Goal: Task Accomplishment & Management: Use online tool/utility

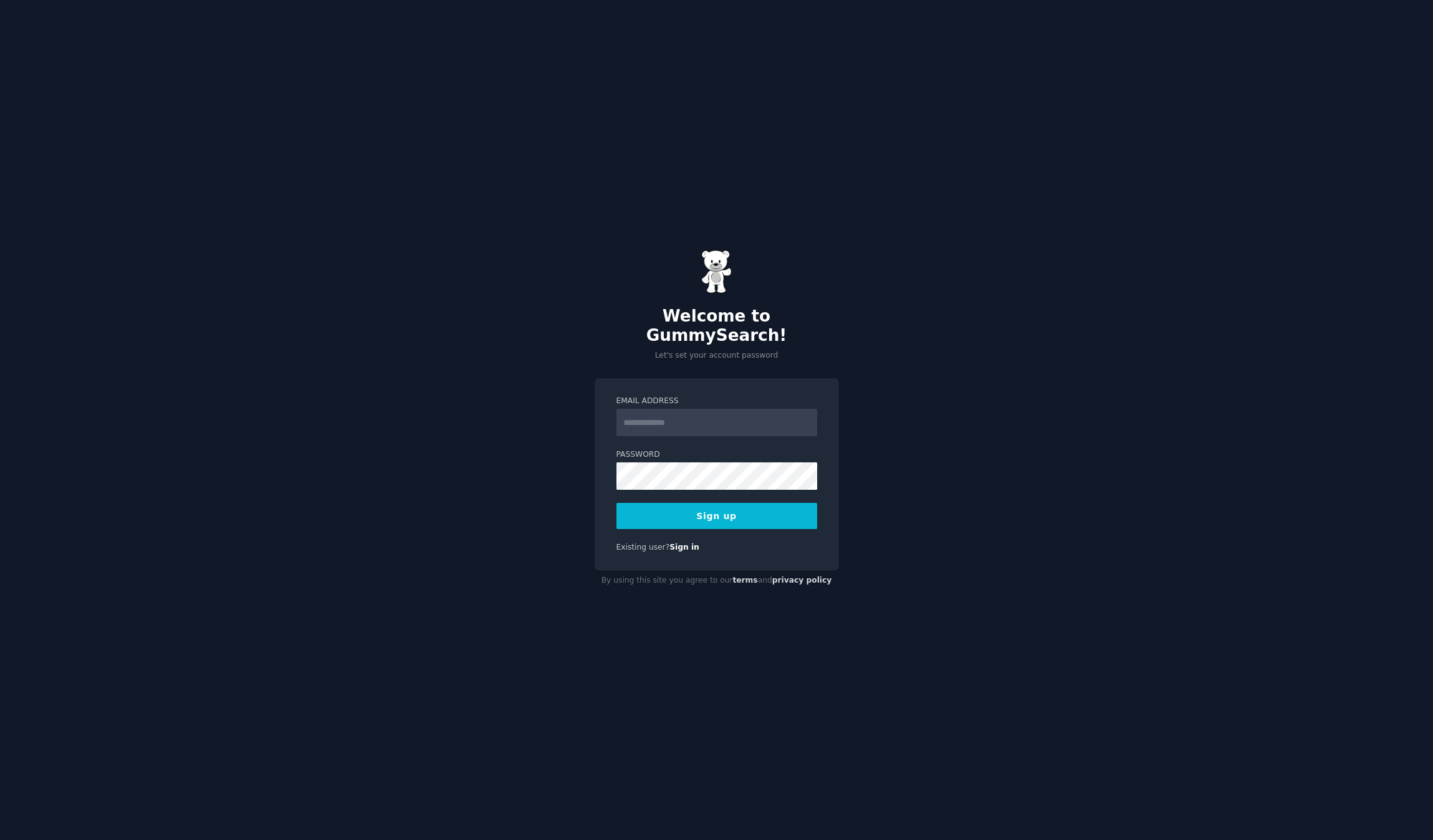
click at [694, 413] on input "Email Address" at bounding box center [717, 423] width 201 height 27
type input "**********"
click at [706, 512] on button "Sign up" at bounding box center [717, 516] width 201 height 26
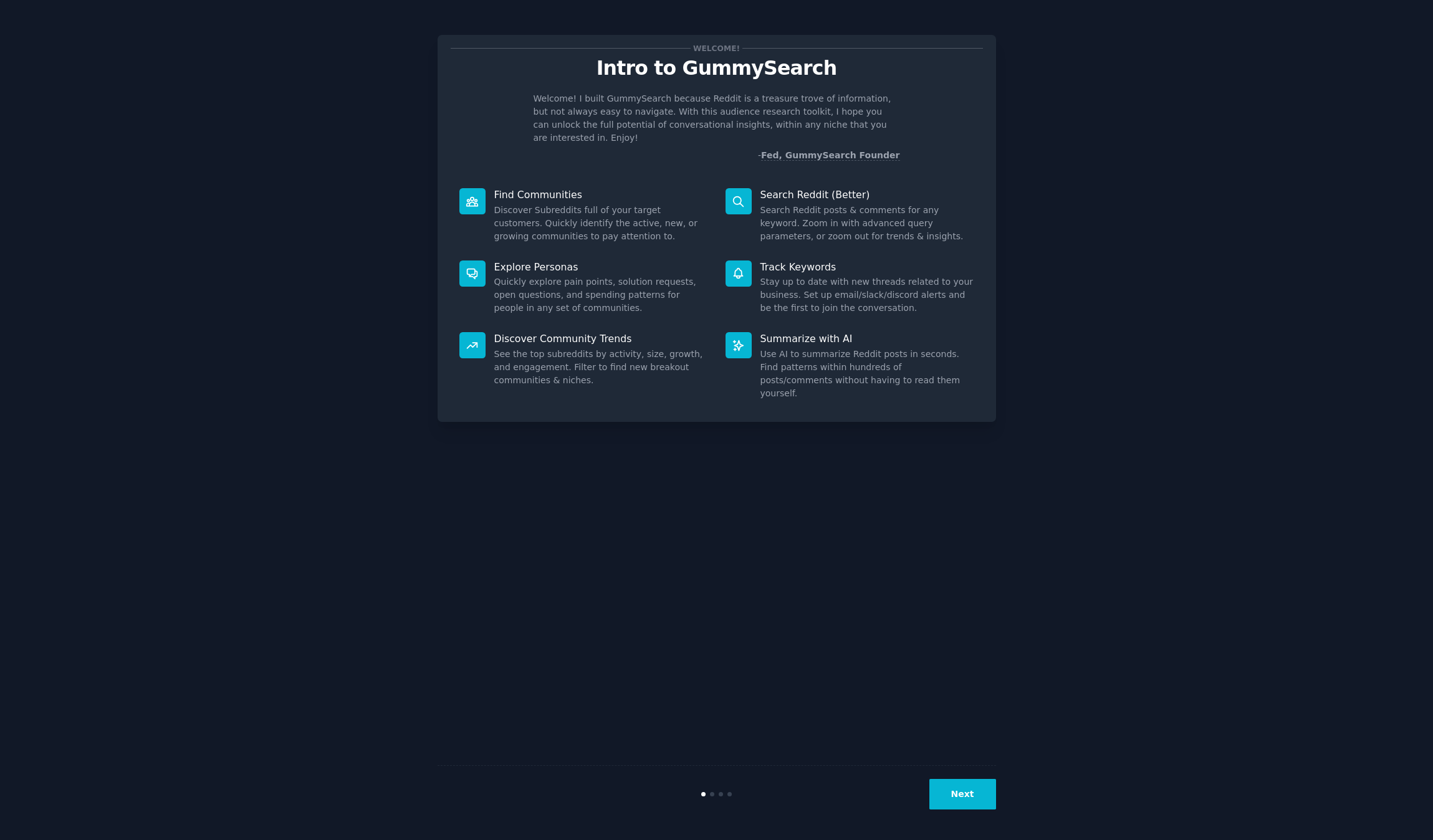
click at [971, 800] on button "Next" at bounding box center [962, 794] width 67 height 31
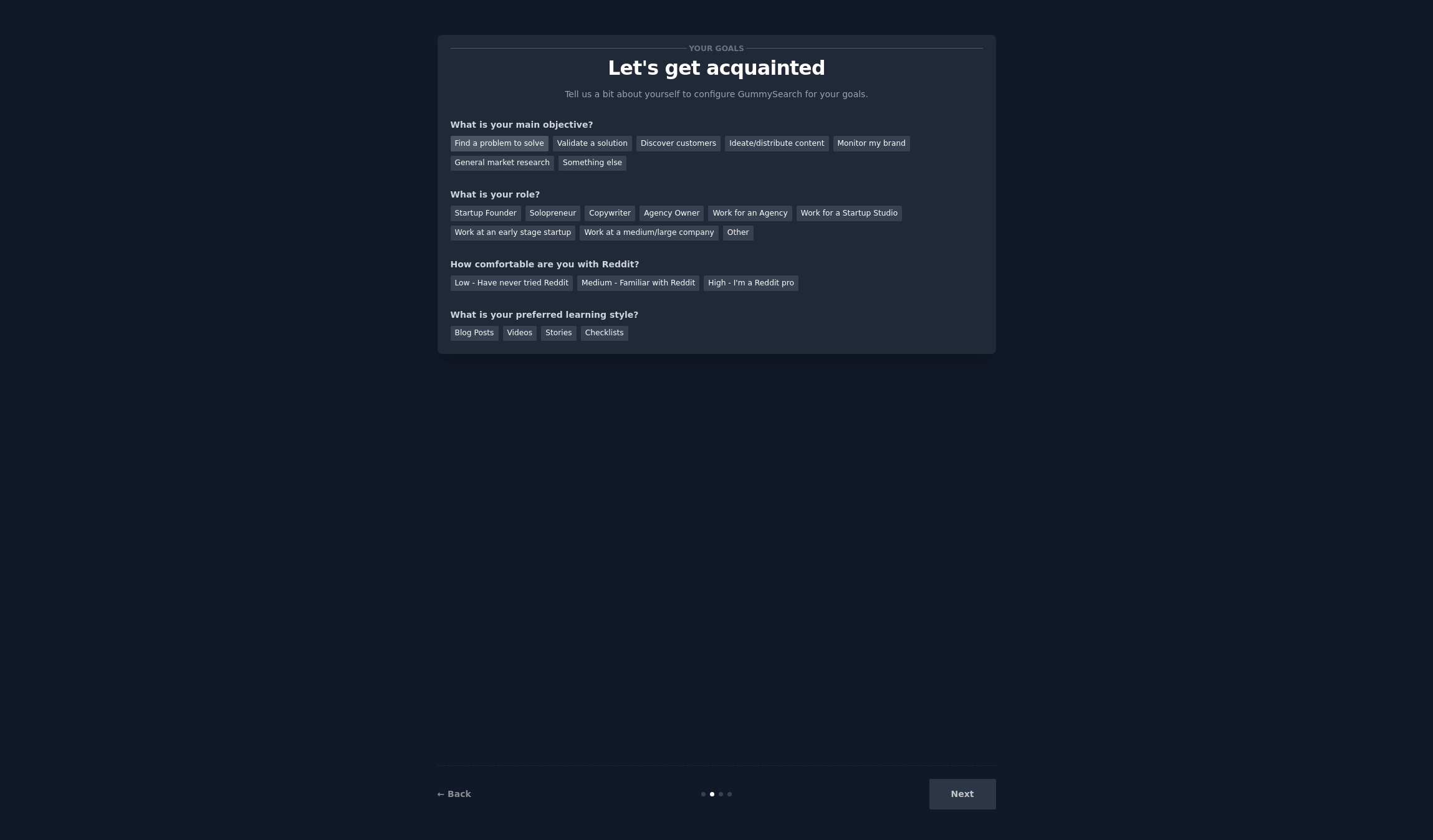
click at [518, 143] on div "Find a problem to solve" at bounding box center [499, 143] width 98 height 15
click at [579, 143] on div "Validate a solution" at bounding box center [592, 143] width 79 height 15
click at [932, 416] on div "Your goals Let's get acquainted Tell us a bit about yourself to configure Gummy…" at bounding box center [717, 420] width 558 height 805
click at [658, 281] on div "Medium - Familiar with Reddit" at bounding box center [638, 283] width 122 height 15
click at [548, 210] on div "Solopreneur" at bounding box center [552, 213] width 55 height 15
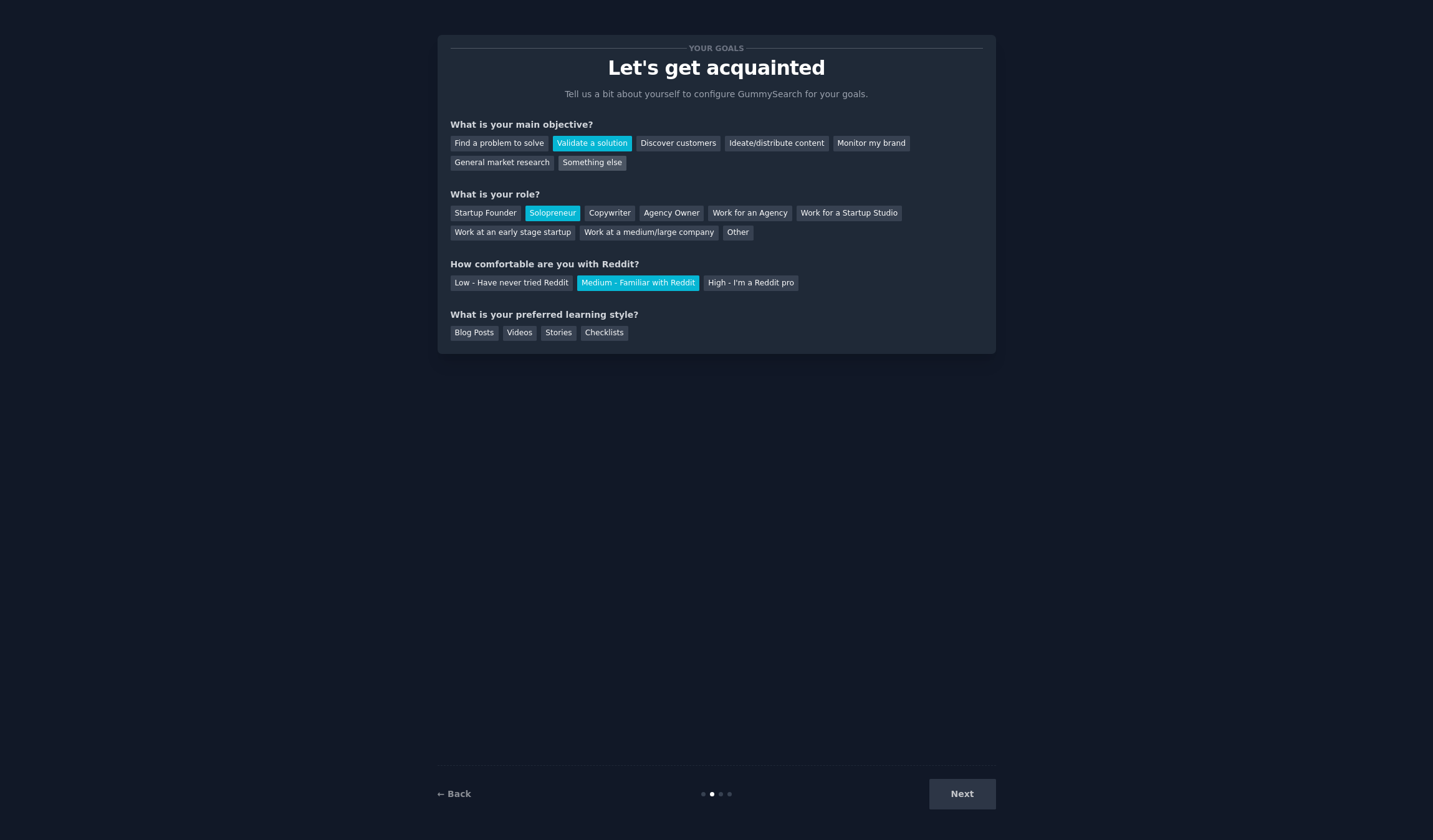
click at [558, 163] on div "Something else" at bounding box center [592, 164] width 68 height 15
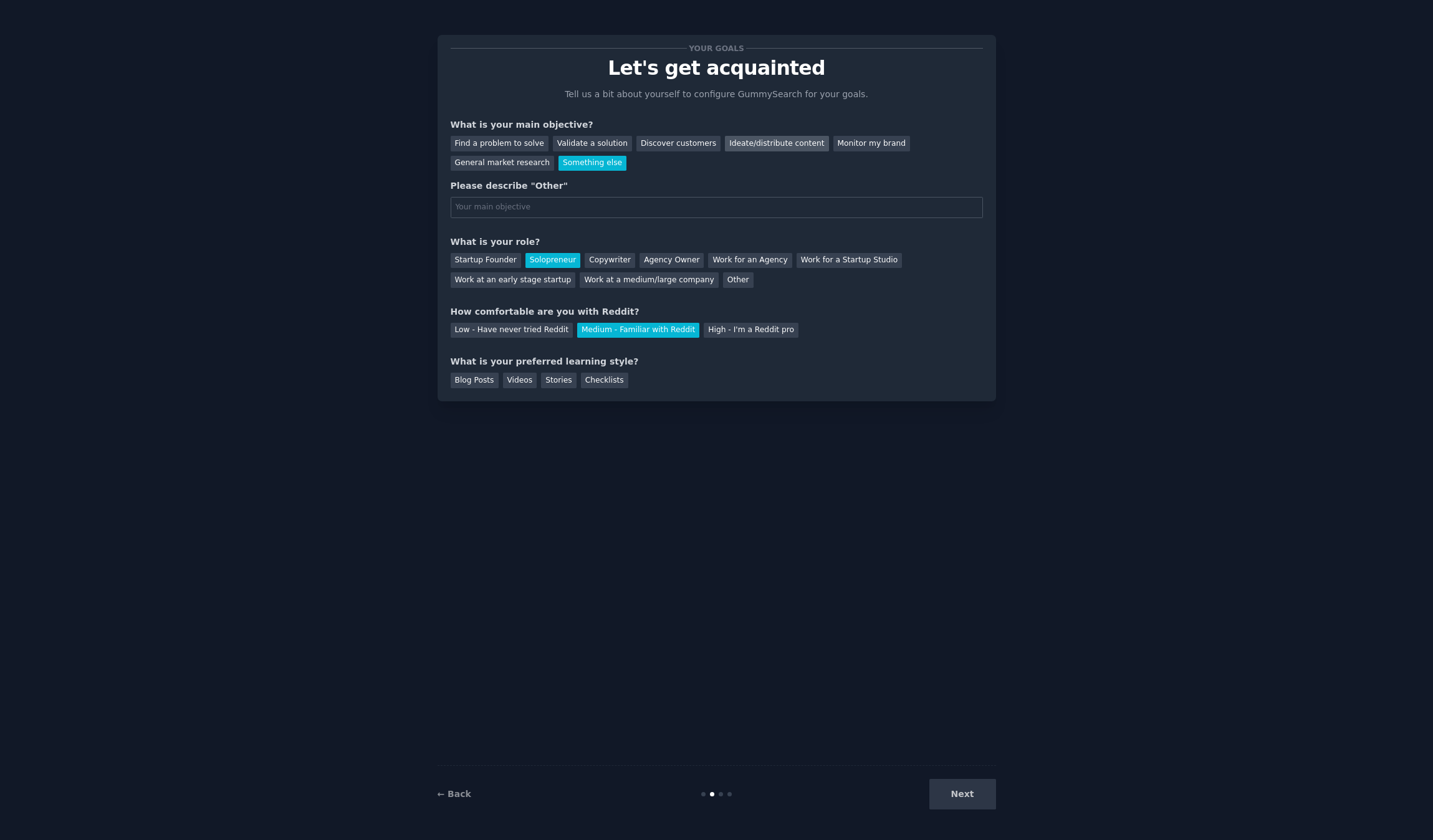
click at [736, 143] on div "Ideate/distribute content" at bounding box center [776, 143] width 104 height 15
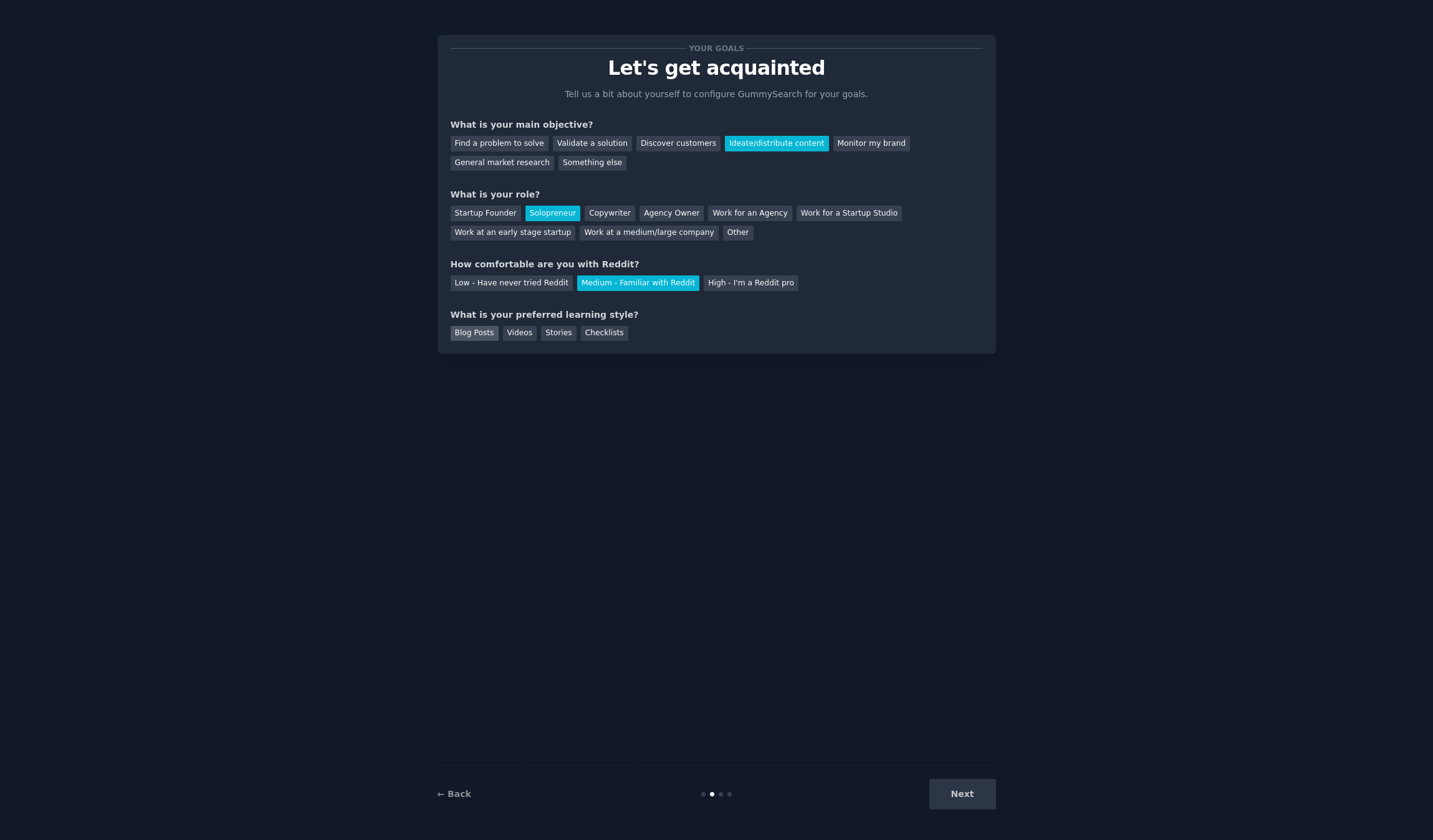
click at [473, 333] on div "Blog Posts" at bounding box center [474, 333] width 48 height 15
click at [961, 786] on button "Next" at bounding box center [962, 794] width 67 height 31
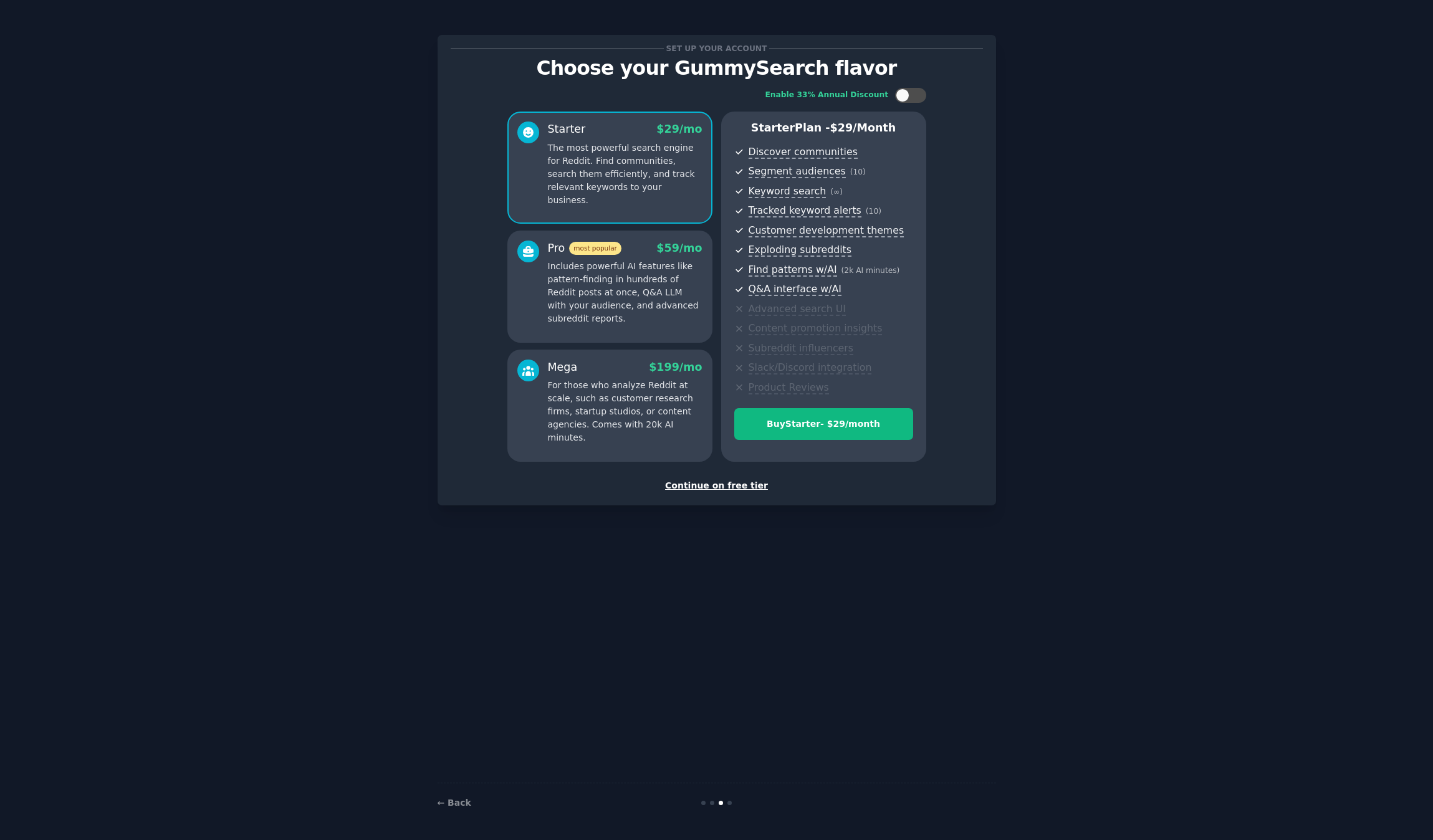
click at [747, 487] on div "Continue on free tier" at bounding box center [716, 485] width 532 height 13
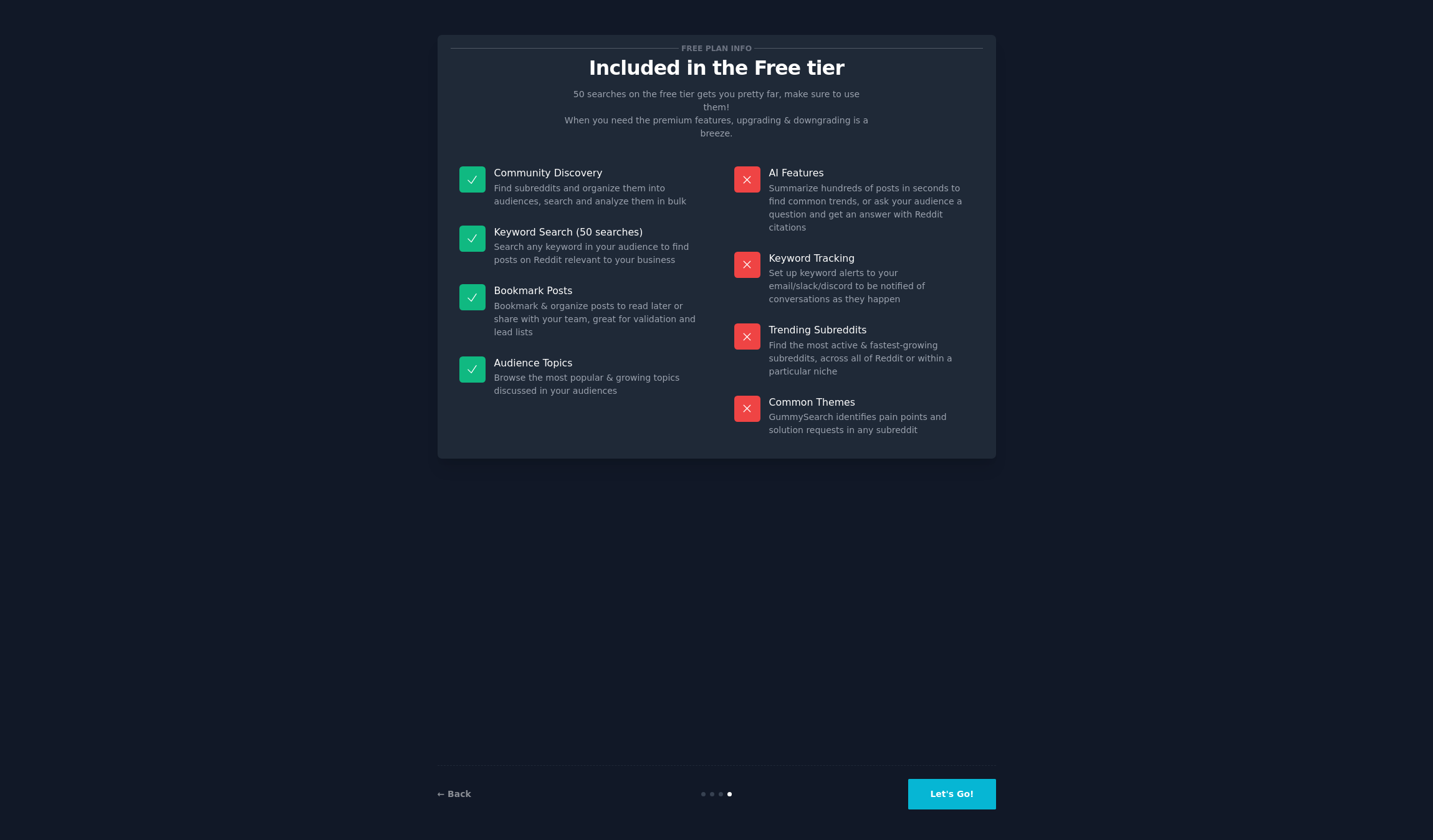
click at [978, 795] on button "Let's Go!" at bounding box center [951, 794] width 87 height 31
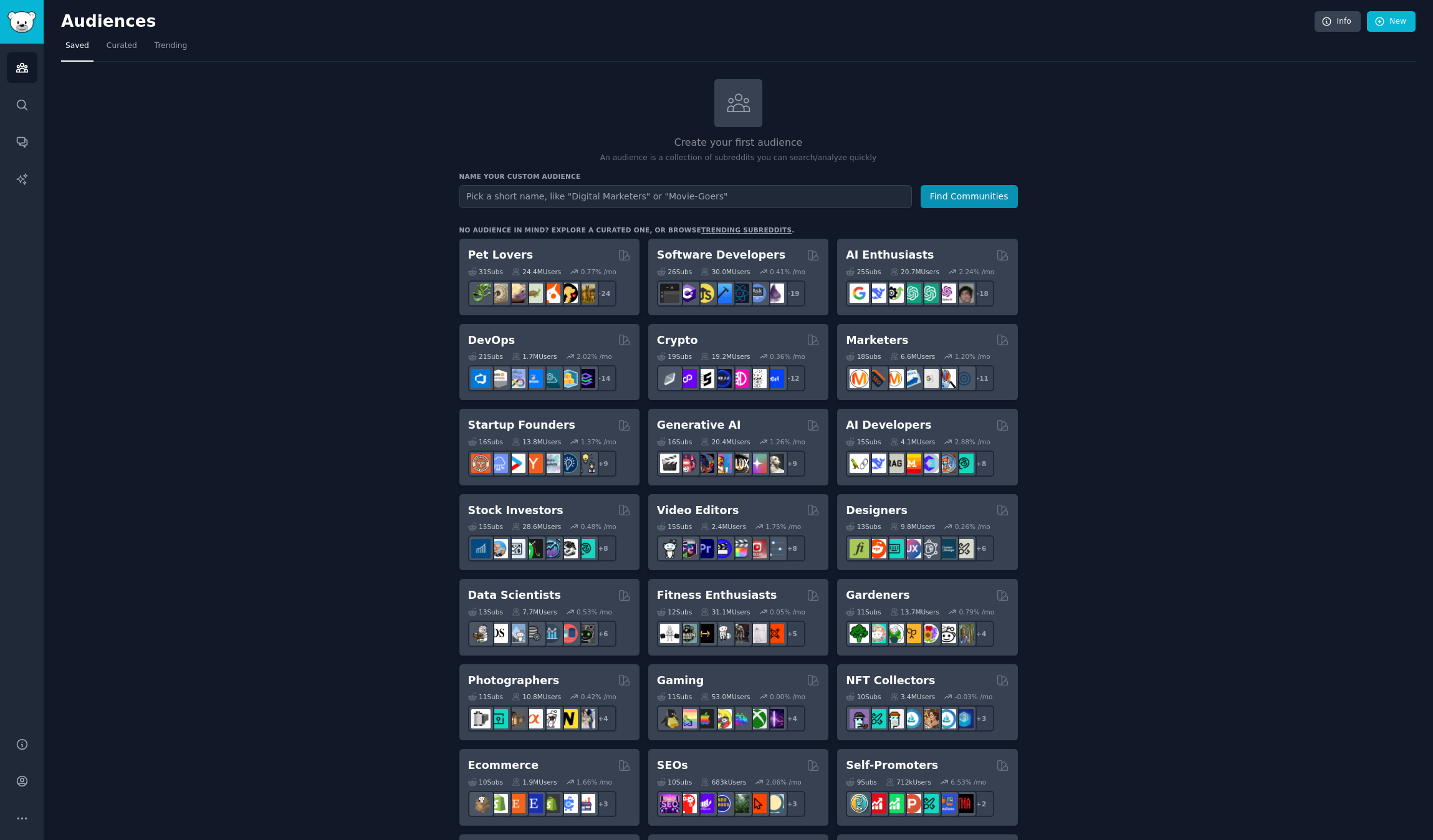
click at [161, 468] on div "Create your first audience An audience is a collection of subreddits you can se…" at bounding box center [738, 758] width 1354 height 1358
drag, startPoint x: 899, startPoint y: 255, endPoint x: 1094, endPoint y: 221, distance: 197.9
click at [1107, 214] on div "Create your first audience An audience is a collection of subreddits you can se…" at bounding box center [738, 758] width 1354 height 1358
click at [887, 251] on h2 "AI Enthusiasts" at bounding box center [890, 255] width 88 height 15
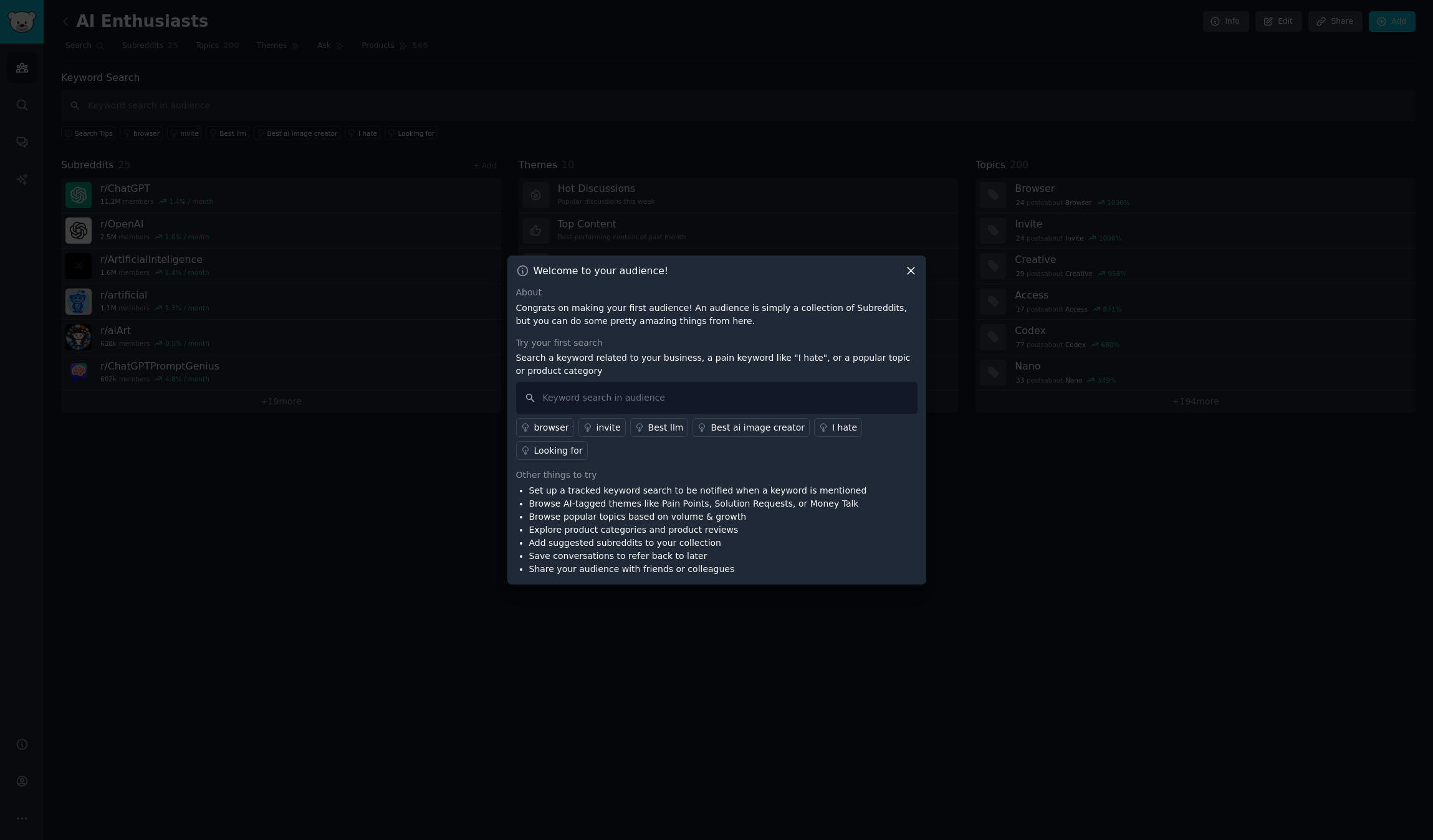
click at [912, 275] on icon at bounding box center [911, 272] width 7 height 7
click at [915, 277] on icon at bounding box center [910, 271] width 13 height 13
click at [912, 277] on icon at bounding box center [910, 271] width 13 height 13
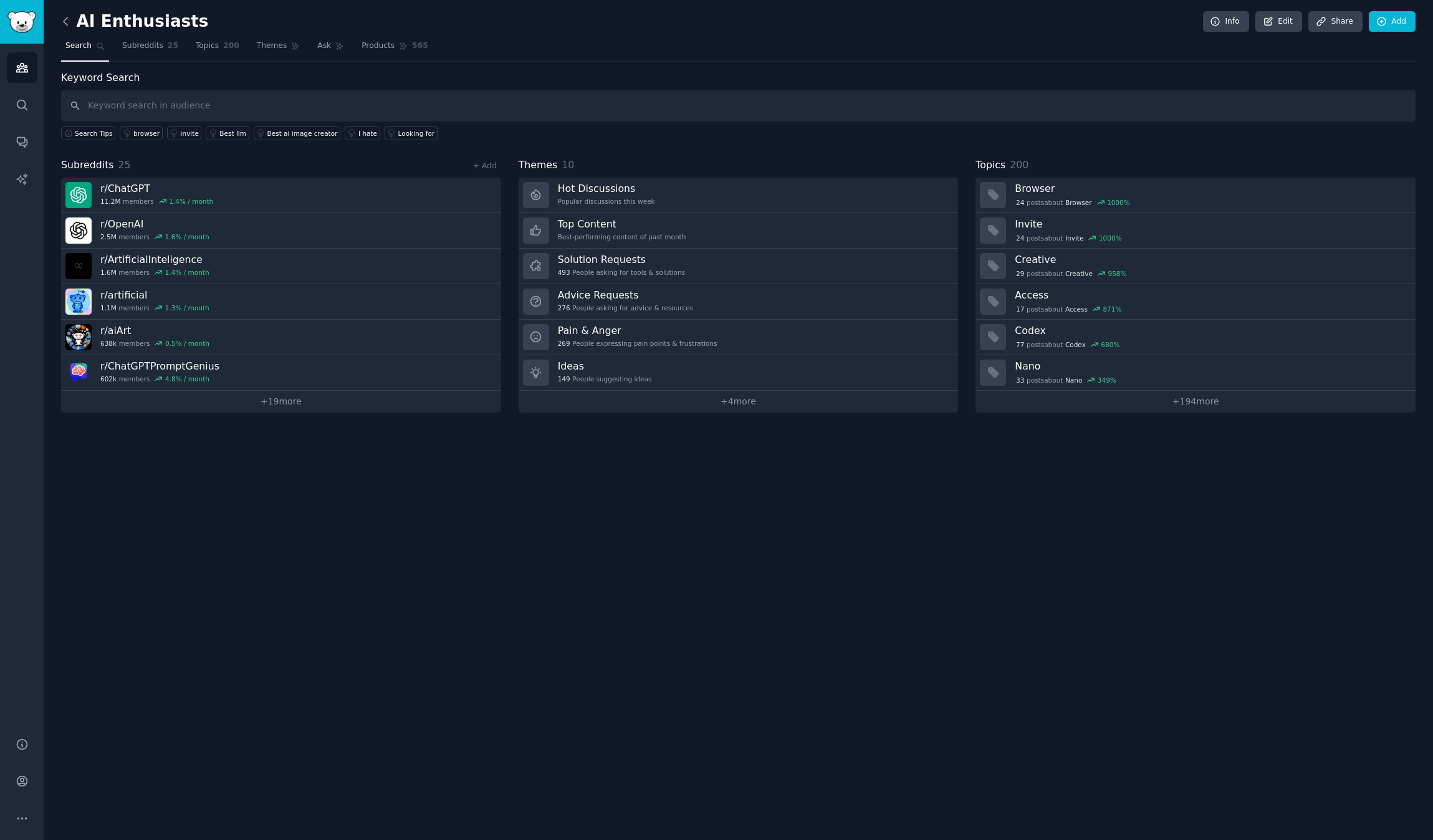
click at [67, 19] on icon at bounding box center [65, 21] width 13 height 13
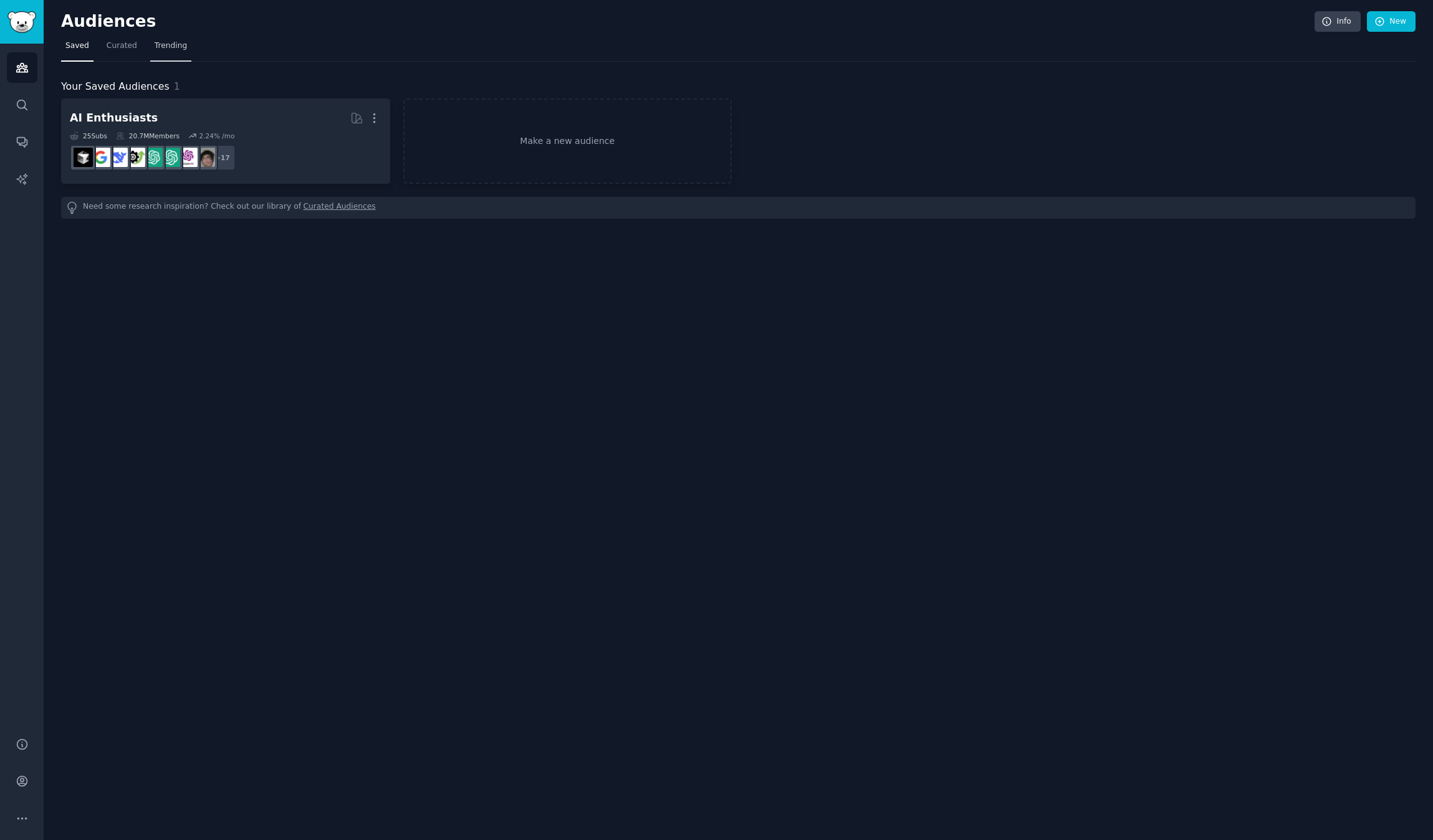
click at [158, 47] on span "Trending" at bounding box center [171, 46] width 32 height 11
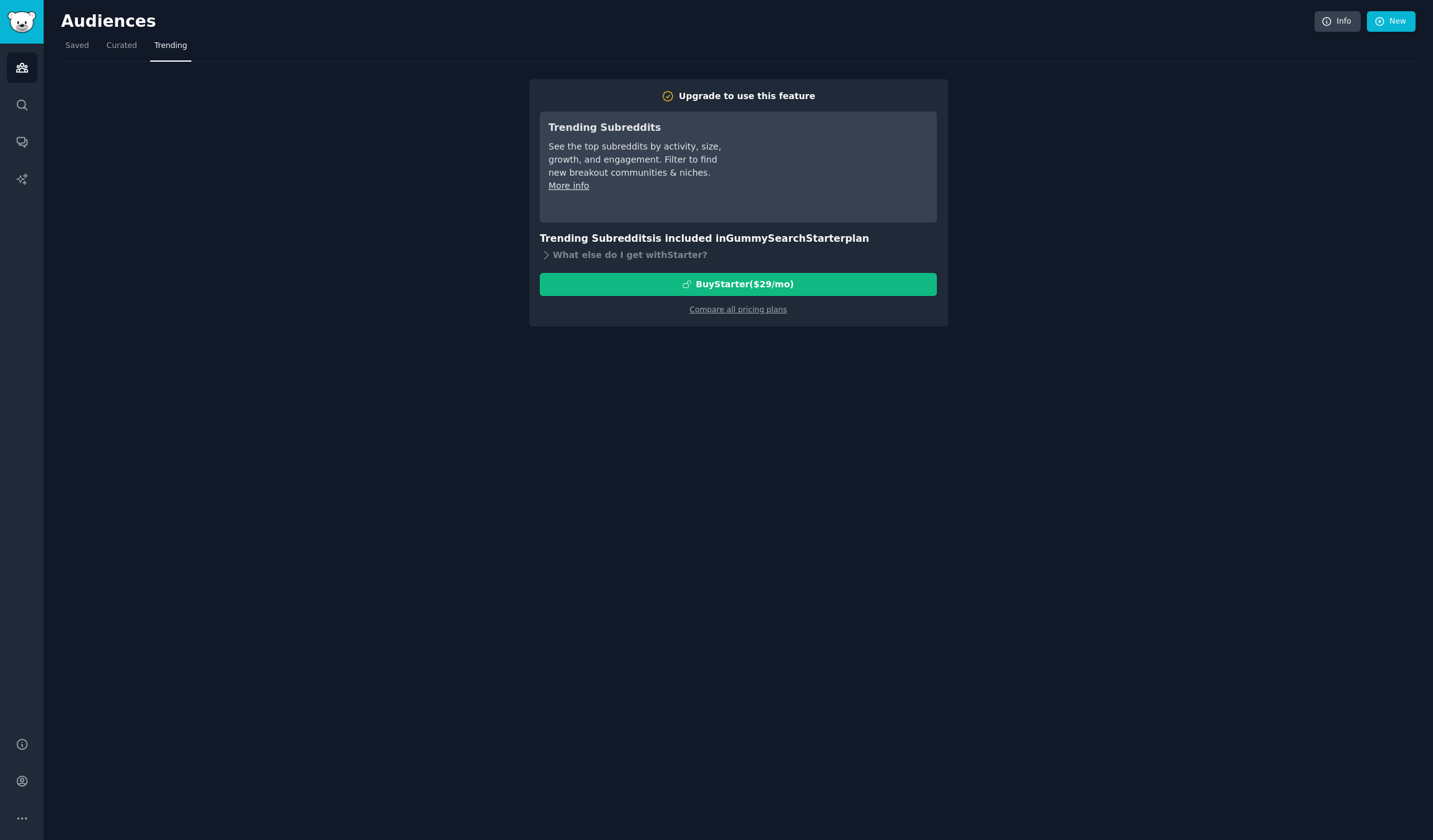
click at [96, 48] on nav "Saved Curated Trending" at bounding box center [738, 49] width 1354 height 25
click at [126, 47] on span "Curated" at bounding box center [122, 46] width 31 height 11
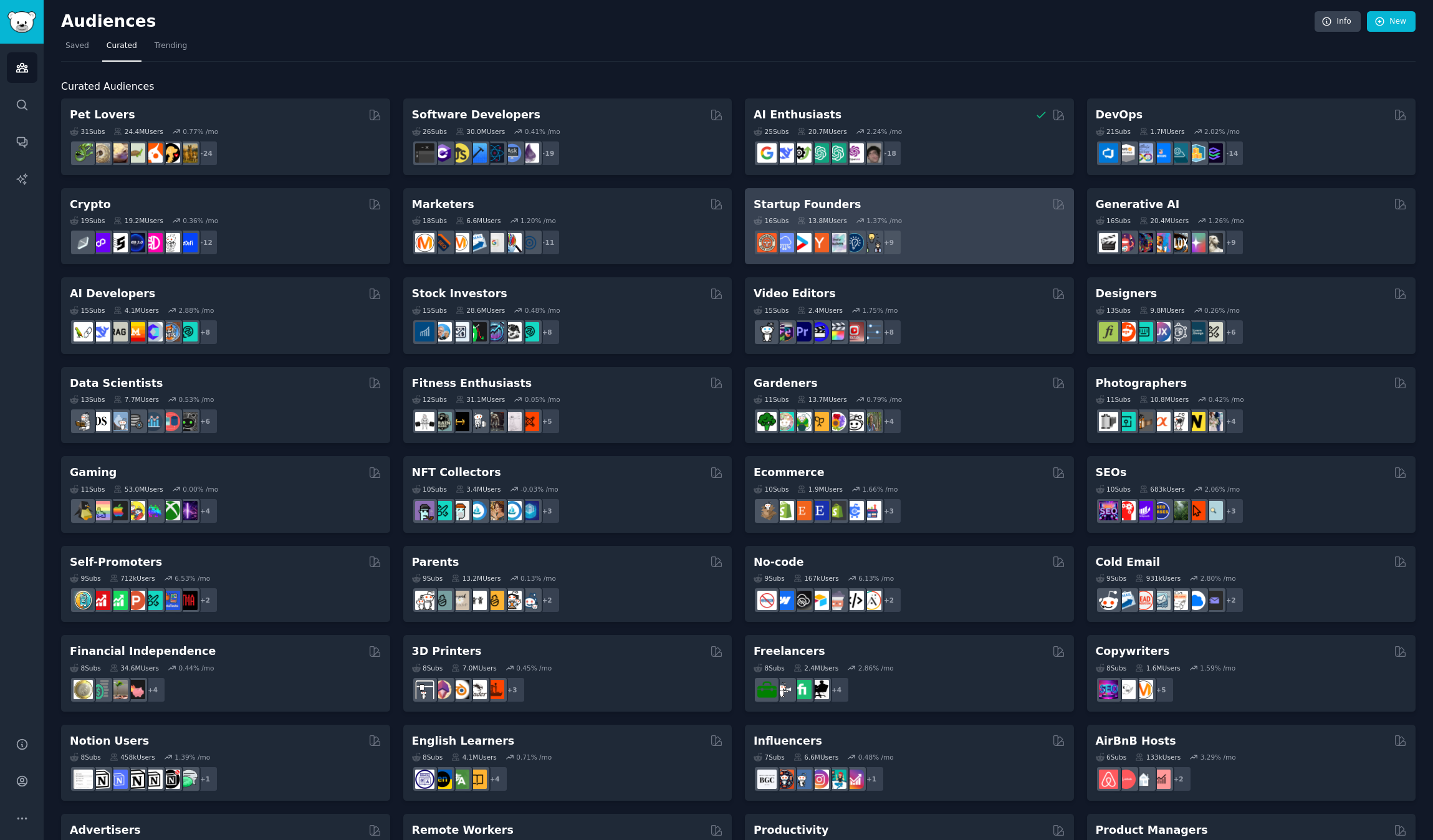
click at [938, 205] on div "Startup Founders" at bounding box center [909, 204] width 311 height 15
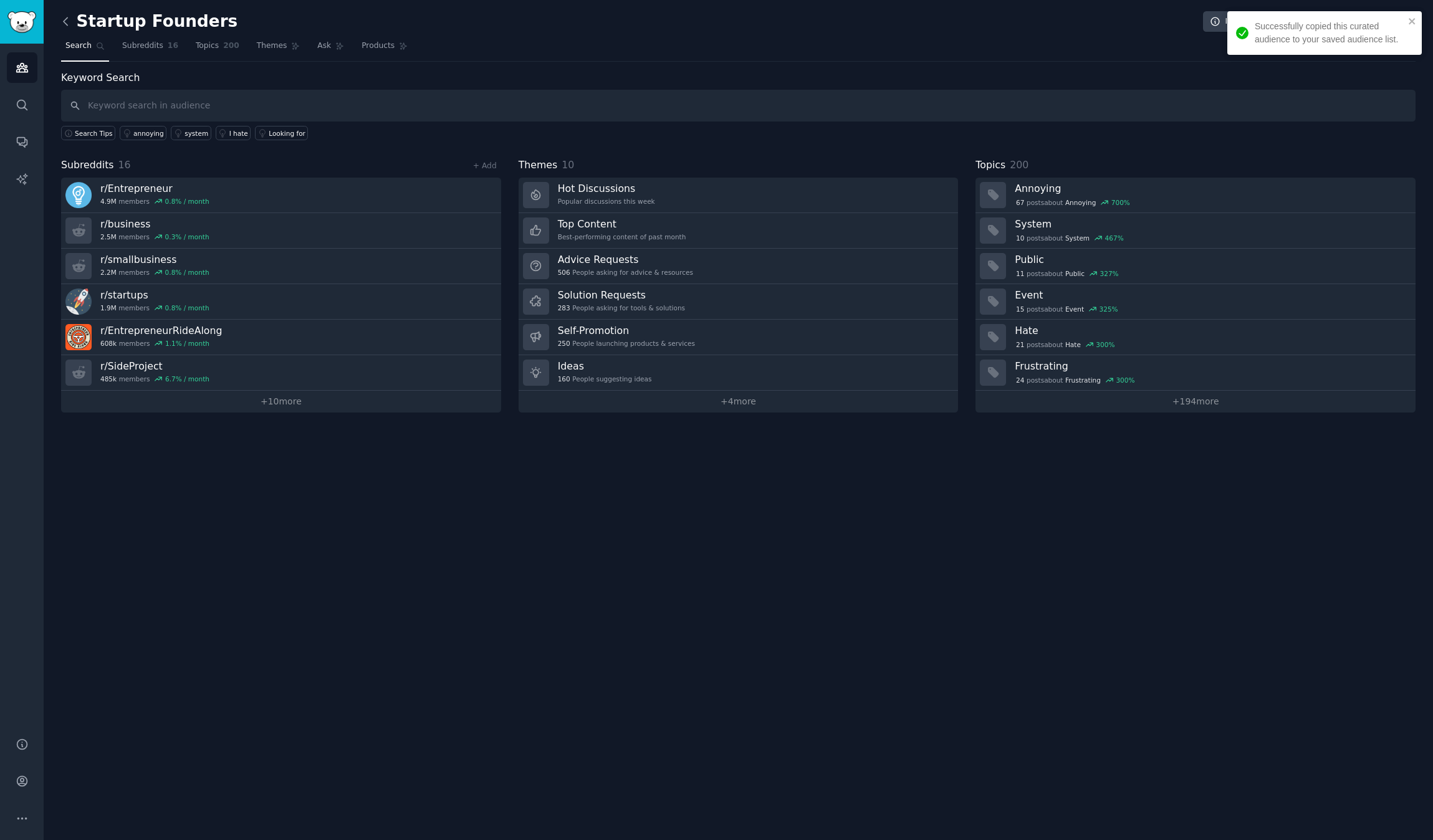
click at [71, 19] on icon at bounding box center [65, 21] width 13 height 13
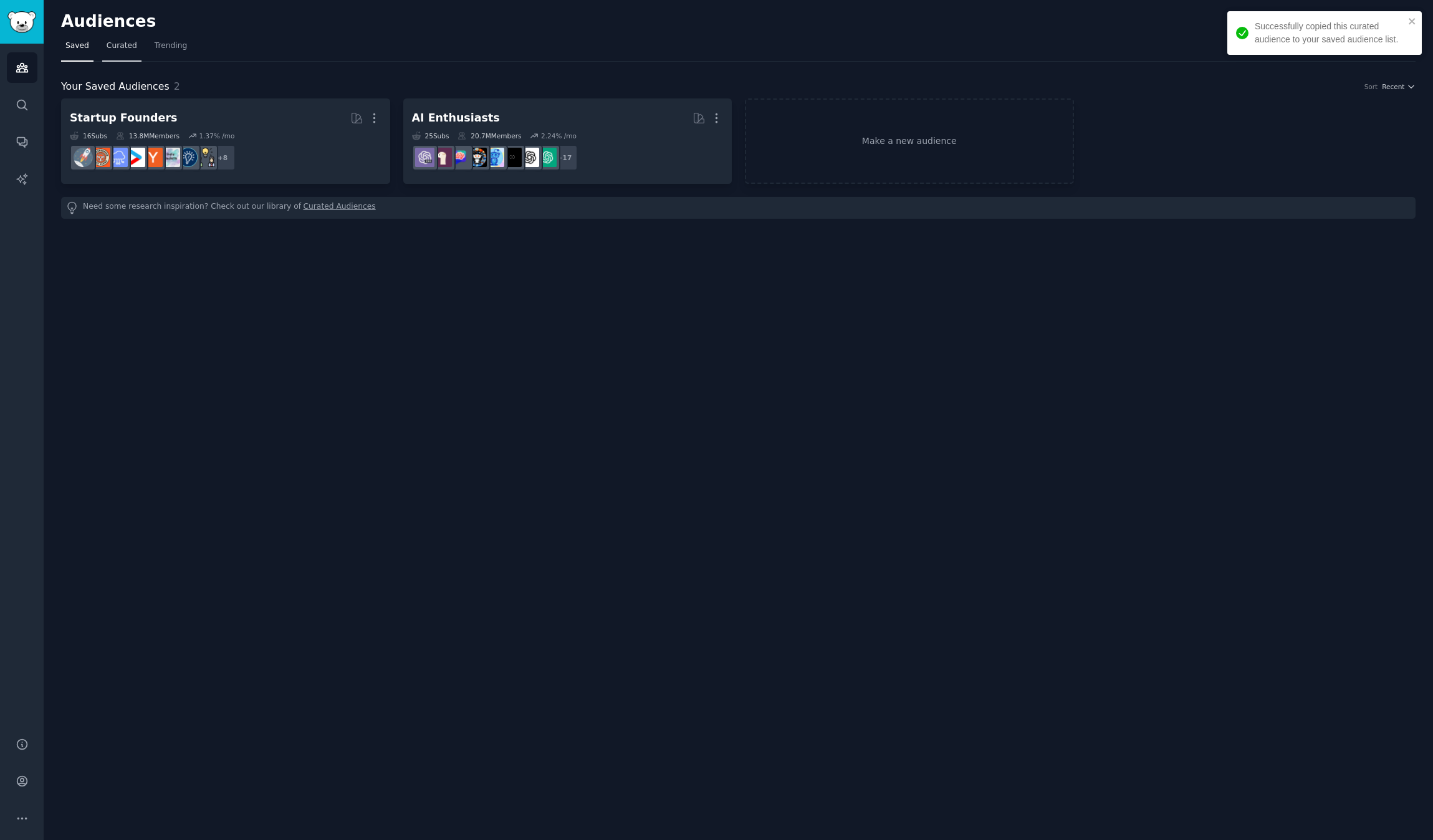
click at [120, 48] on span "Curated" at bounding box center [122, 46] width 31 height 11
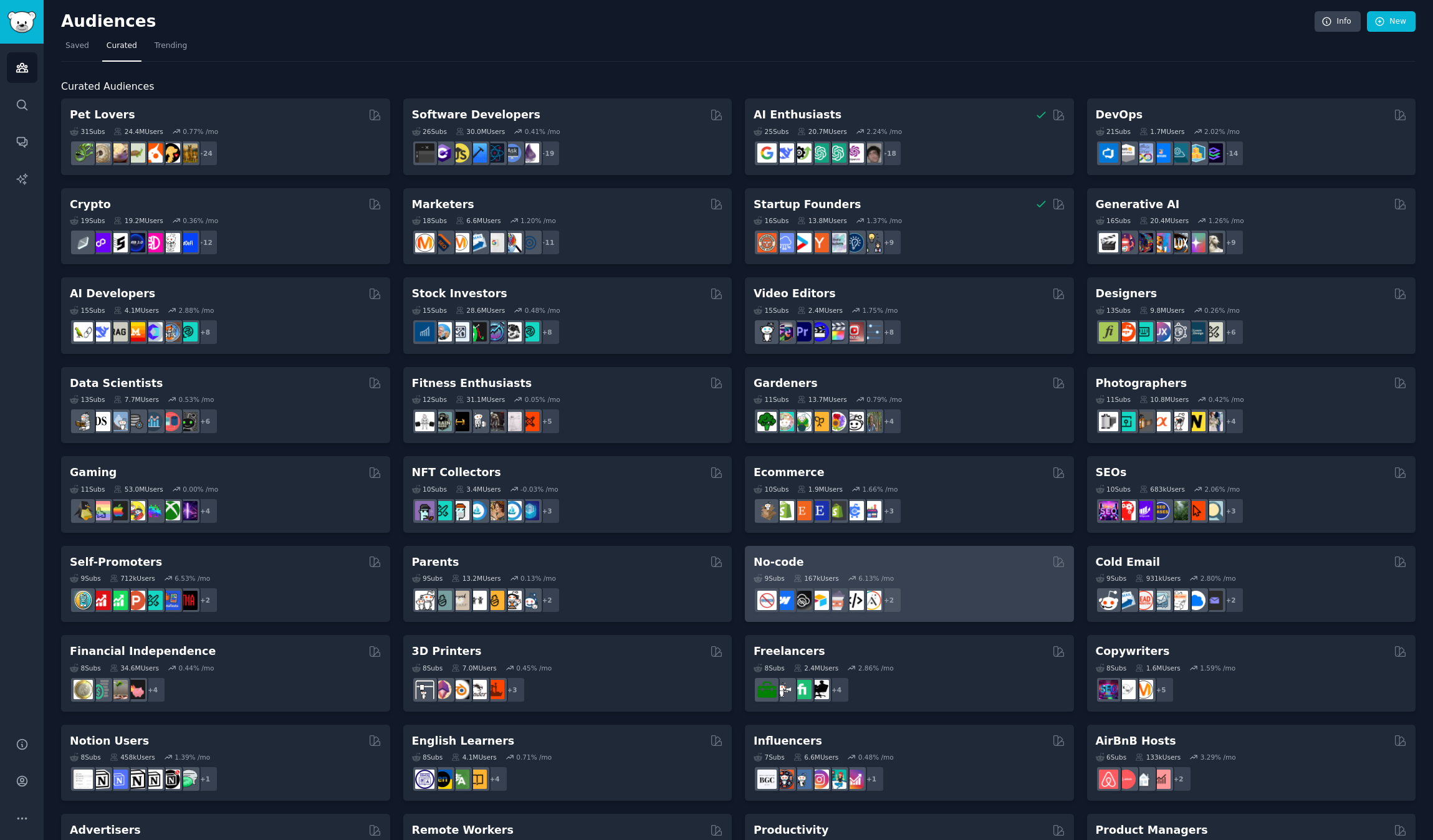
click at [983, 582] on div "9 Sub s 167k Users 6.13 % /mo" at bounding box center [909, 579] width 311 height 8
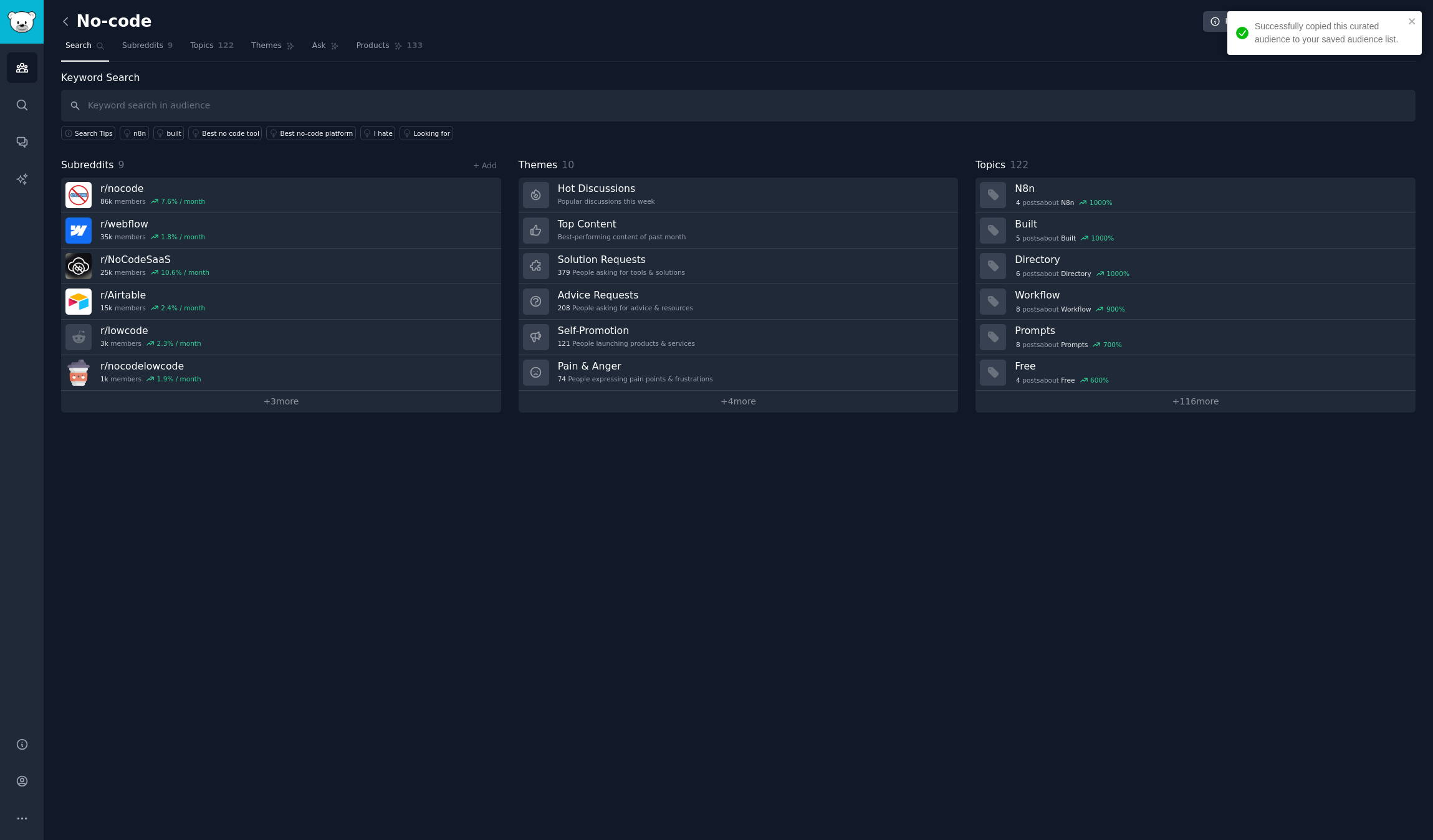
click at [67, 25] on icon at bounding box center [65, 21] width 3 height 8
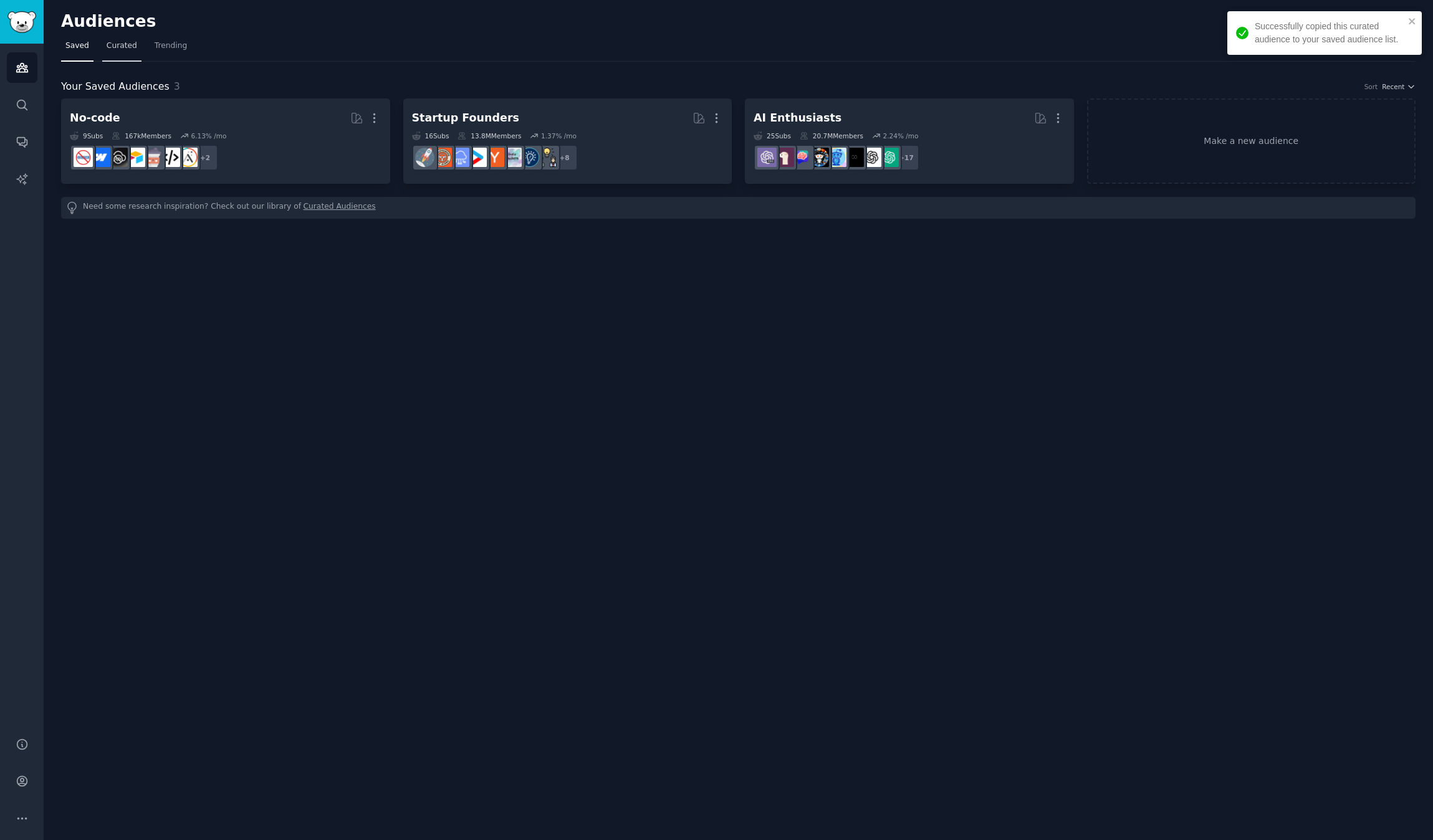
click at [117, 49] on span "Curated" at bounding box center [122, 46] width 31 height 11
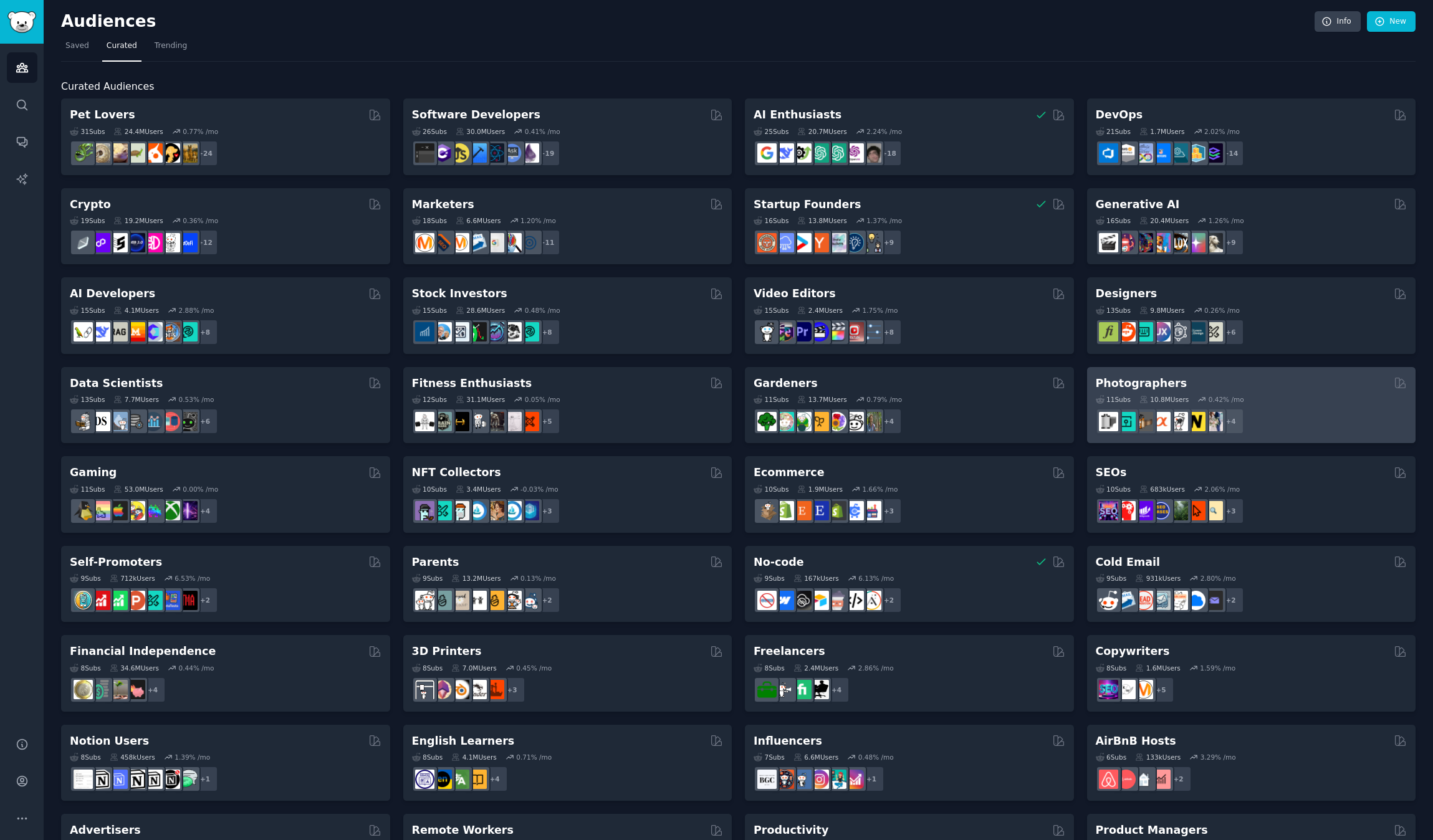
click at [1115, 378] on h2 "Photographers" at bounding box center [1142, 384] width 92 height 15
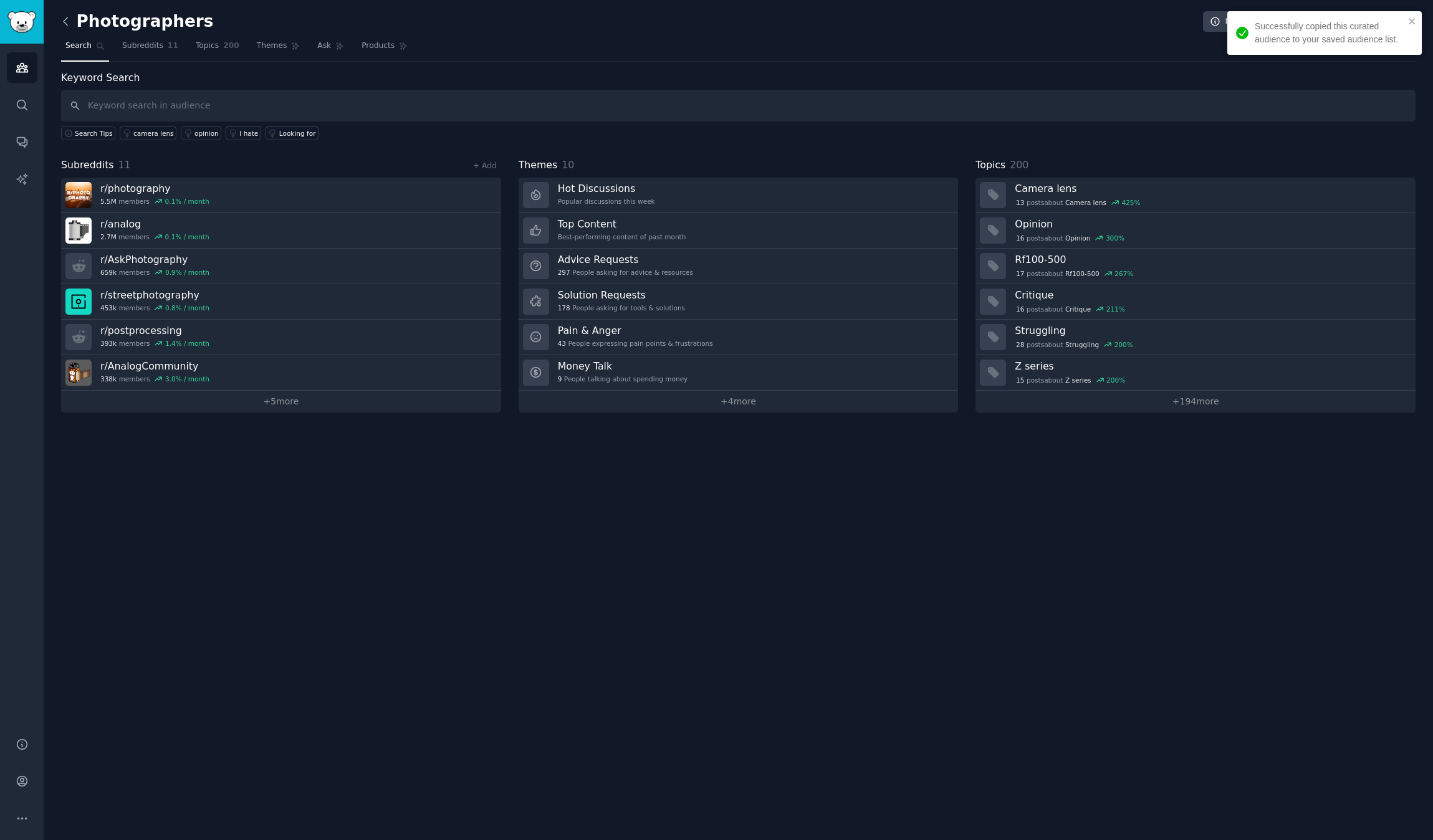
click at [66, 23] on icon at bounding box center [65, 21] width 13 height 13
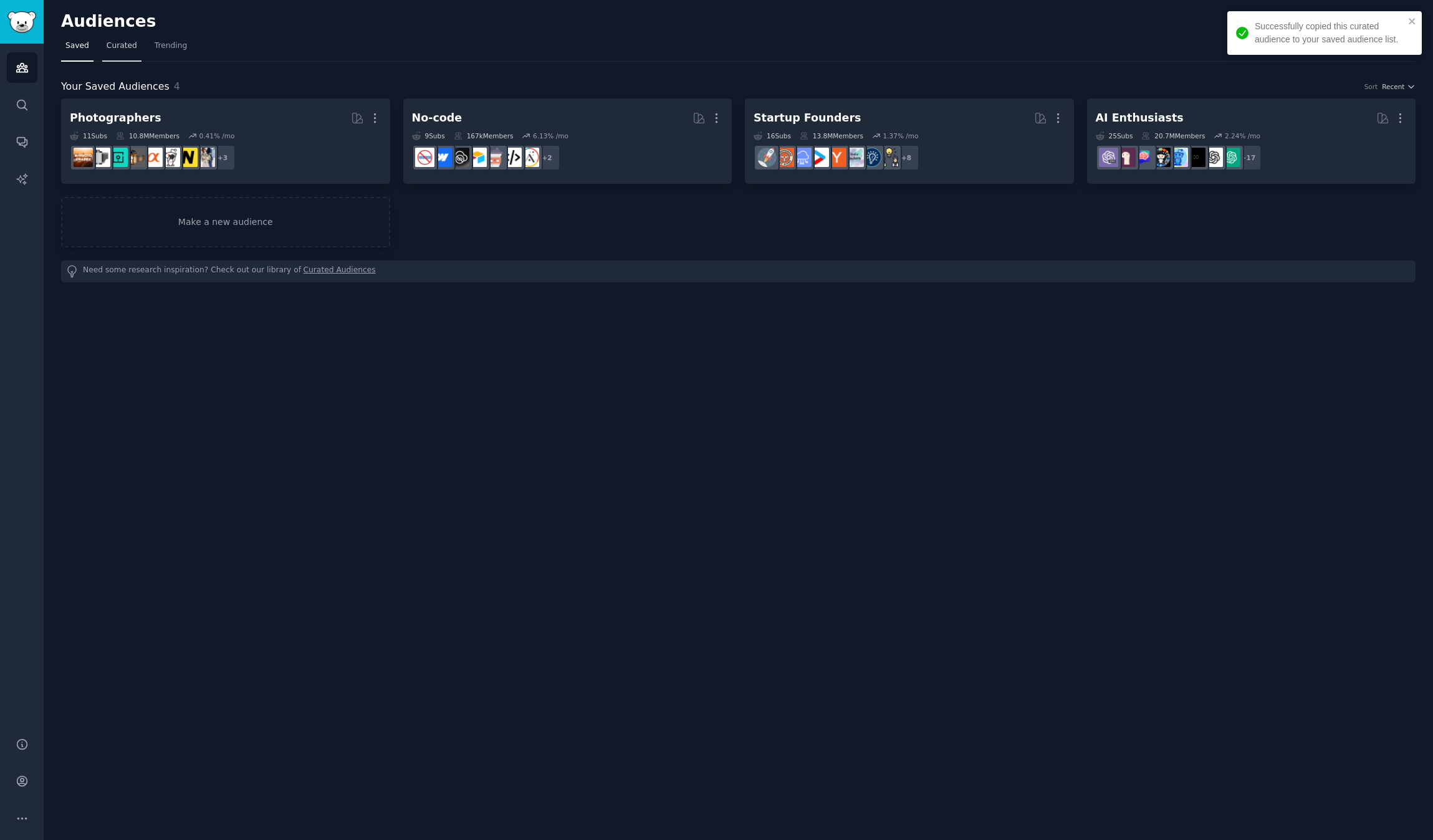
click at [116, 51] on span "Curated" at bounding box center [122, 46] width 31 height 11
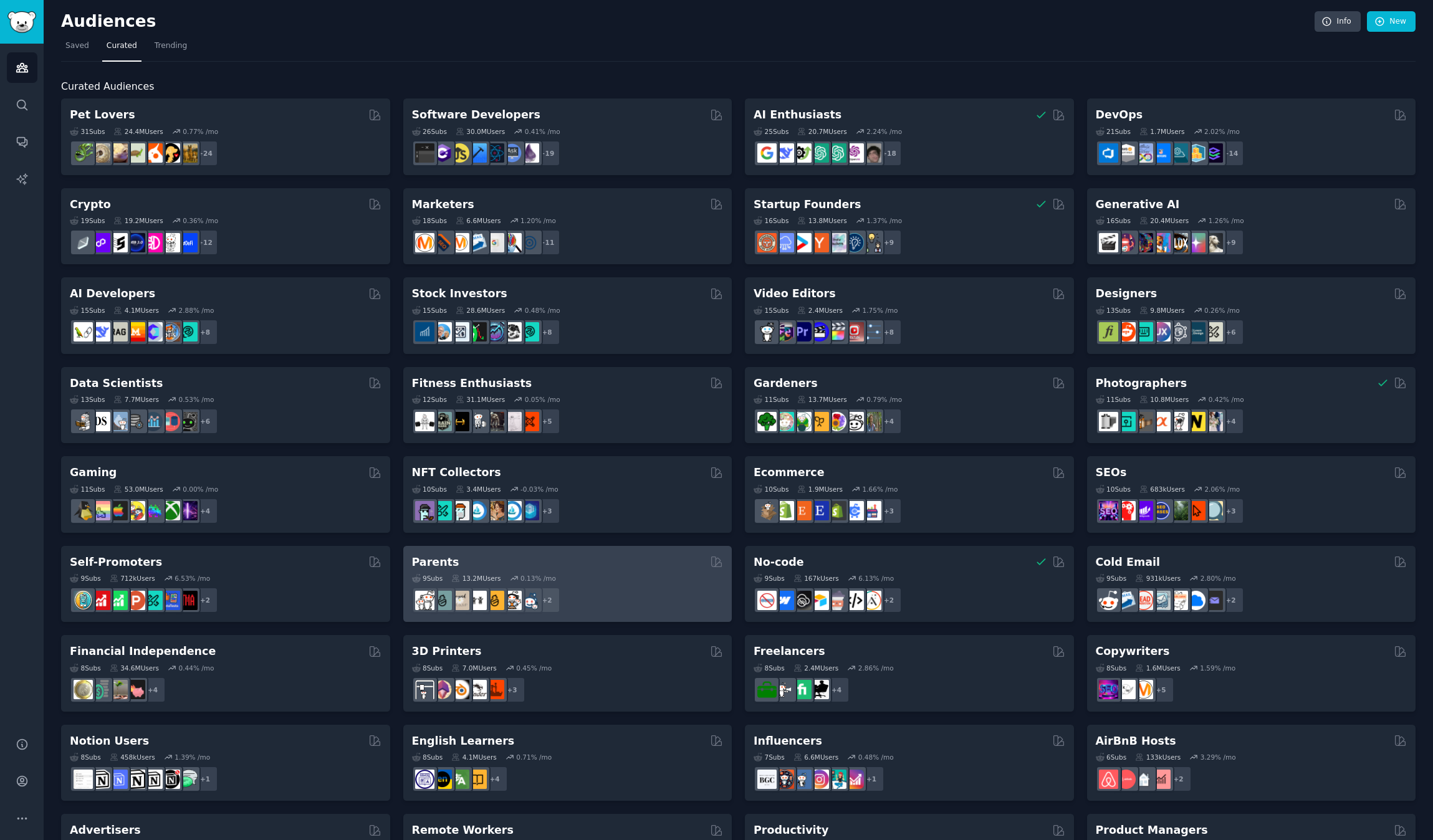
scroll to position [157, 0]
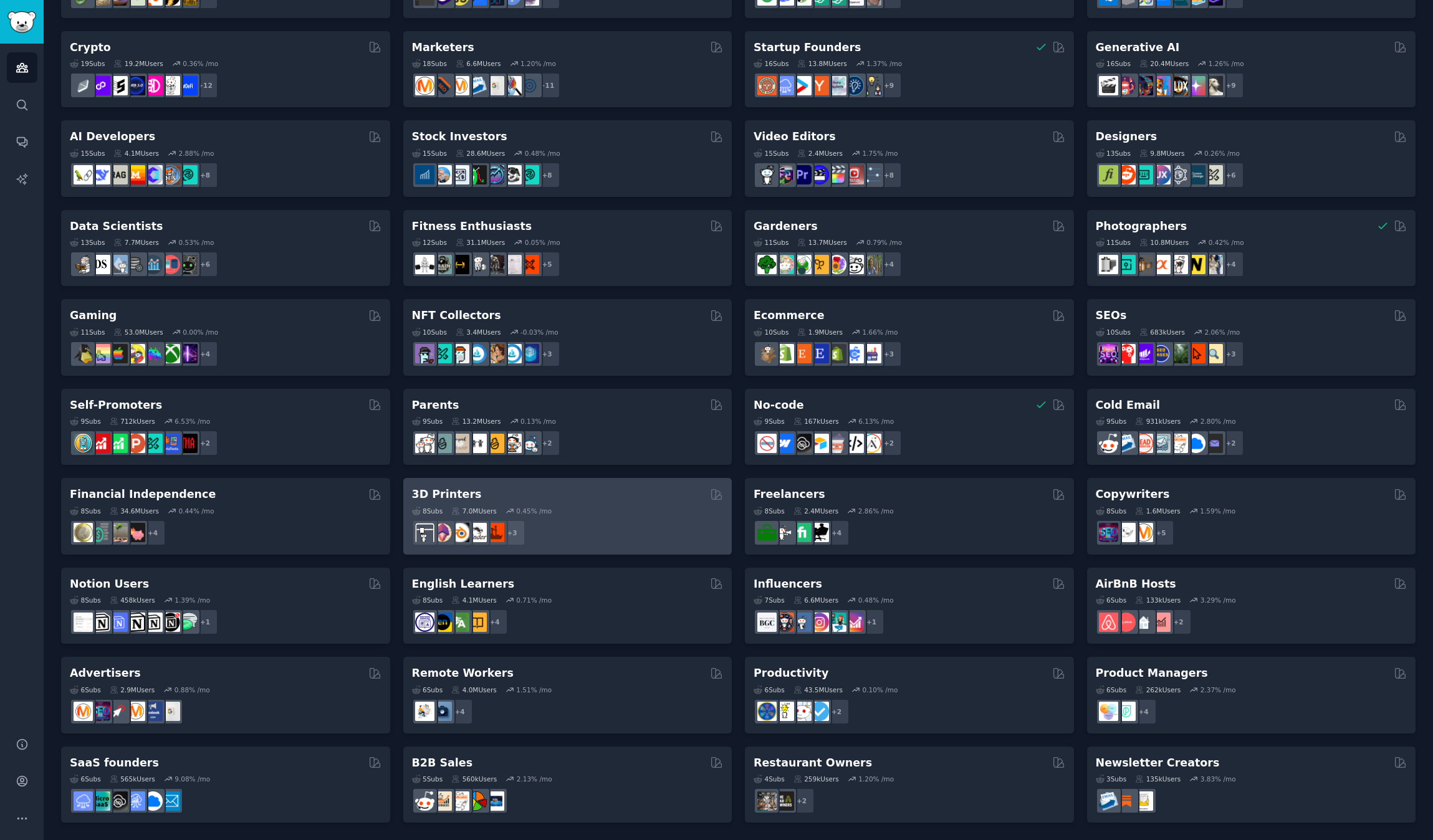
click at [466, 488] on h2 "3D Printers" at bounding box center [447, 495] width 70 height 15
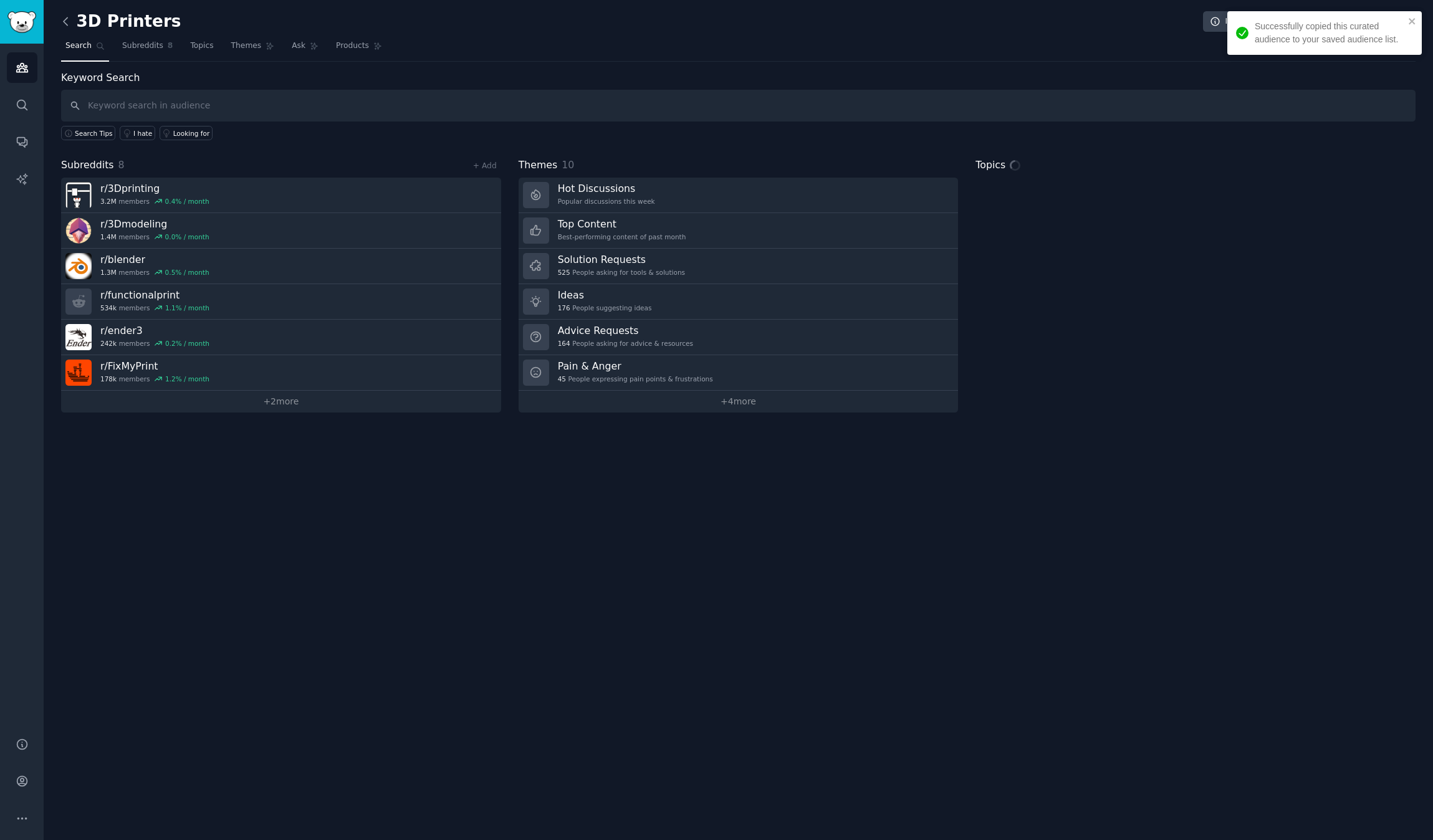
click at [62, 20] on icon at bounding box center [65, 21] width 13 height 13
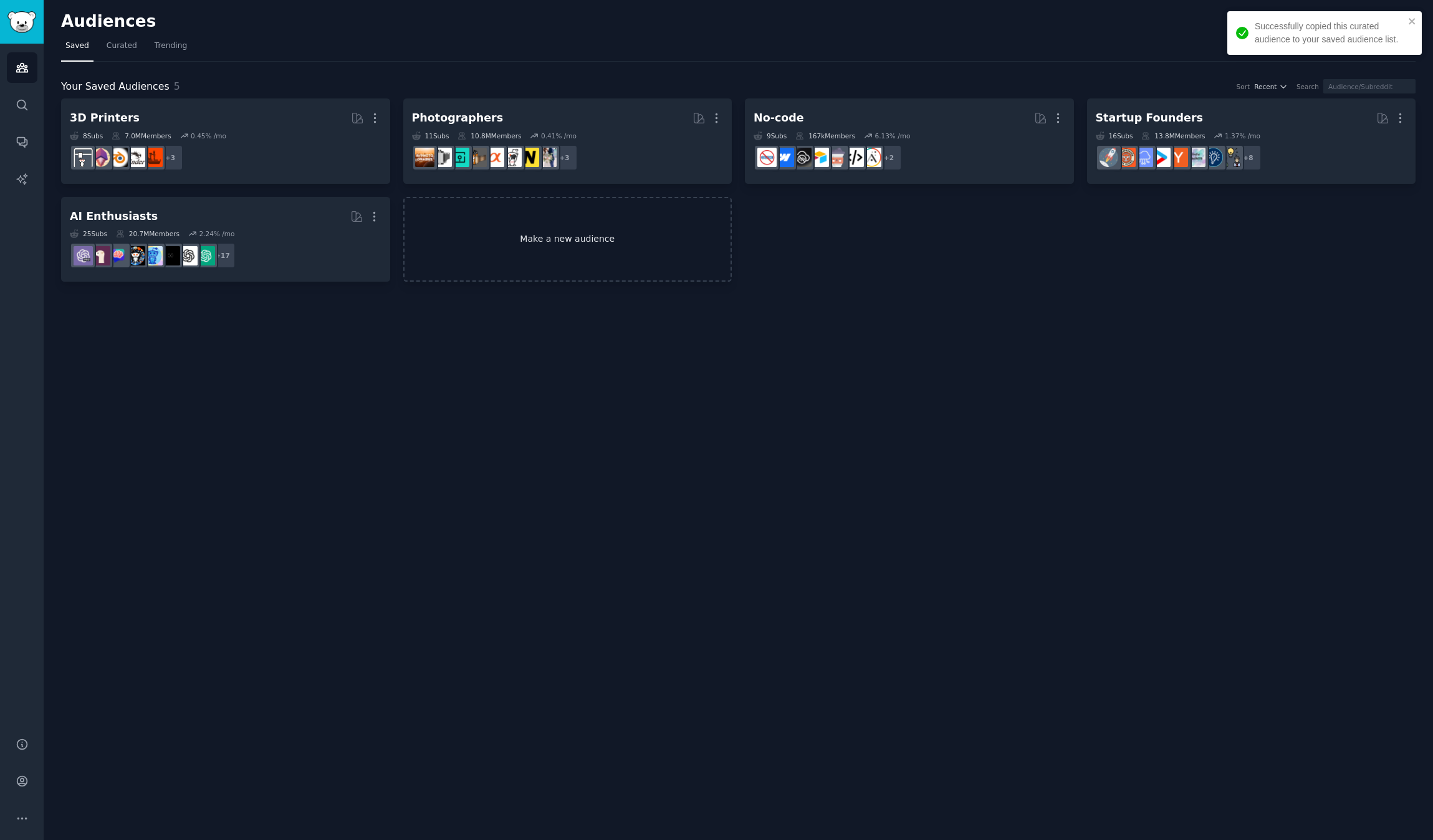
click at [555, 241] on link "Make a new audience" at bounding box center [568, 239] width 329 height 86
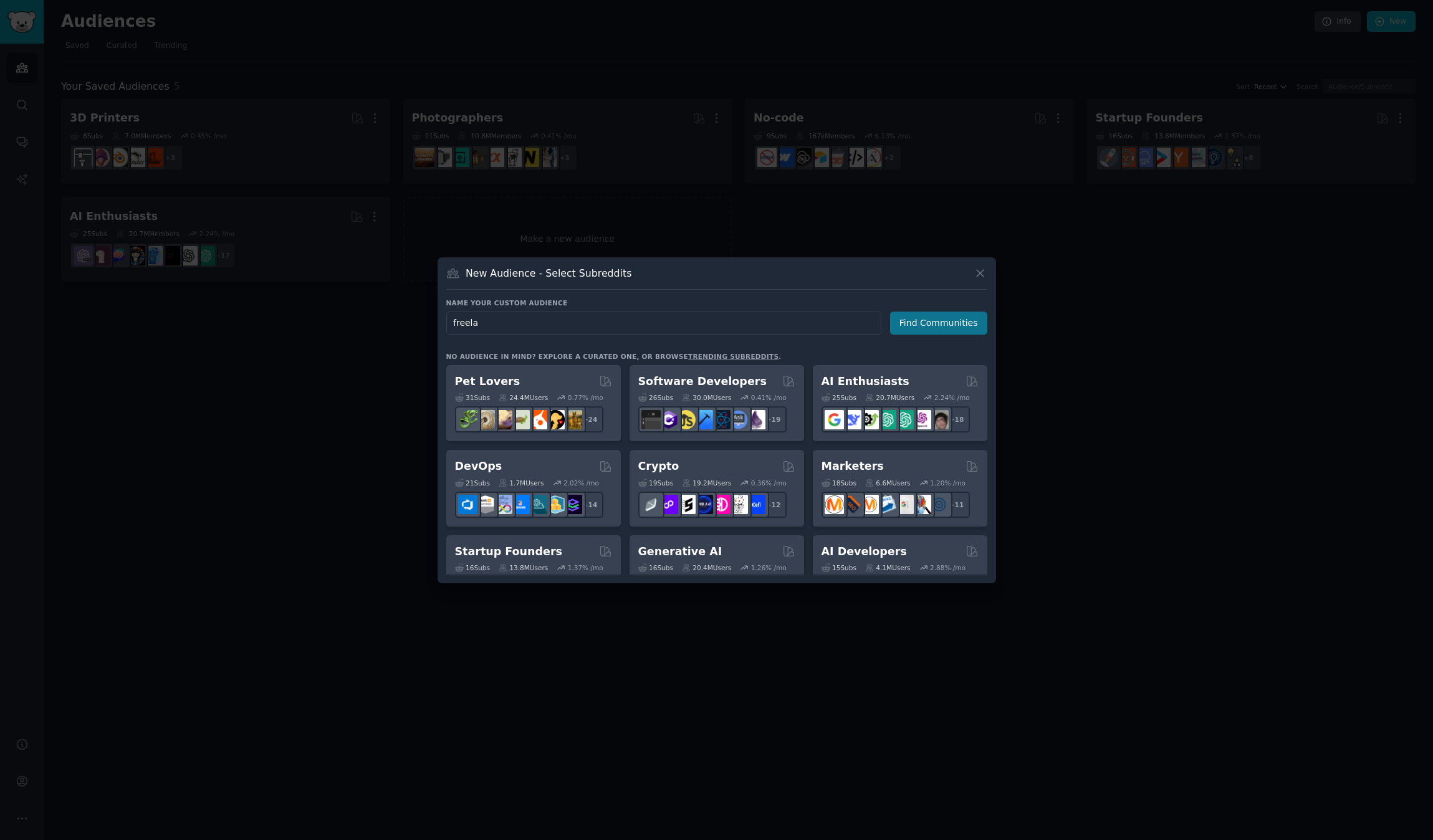
type input "freela"
click at [914, 327] on button "Find Communities" at bounding box center [938, 322] width 98 height 23
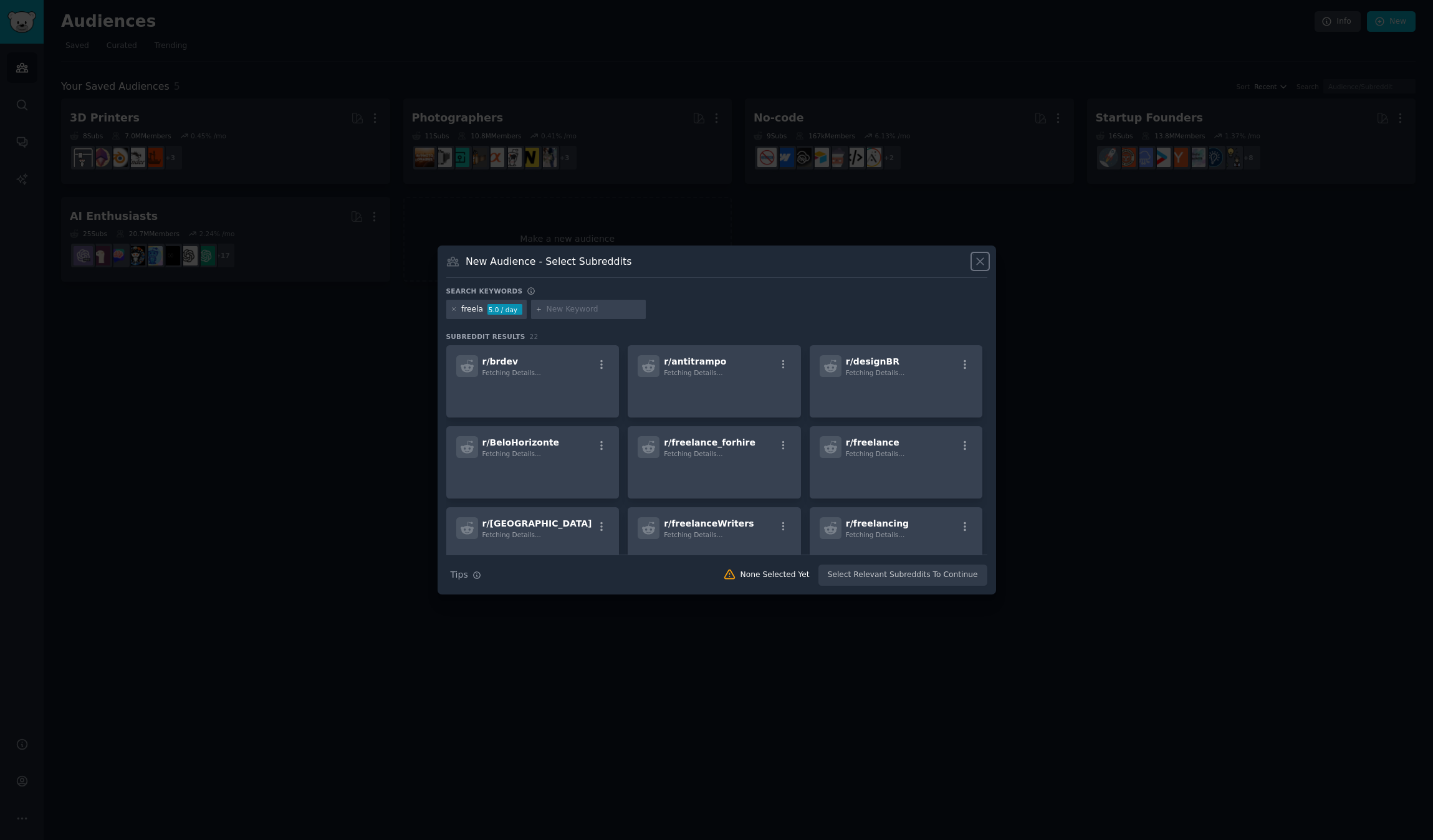
click at [982, 261] on icon at bounding box center [980, 260] width 13 height 13
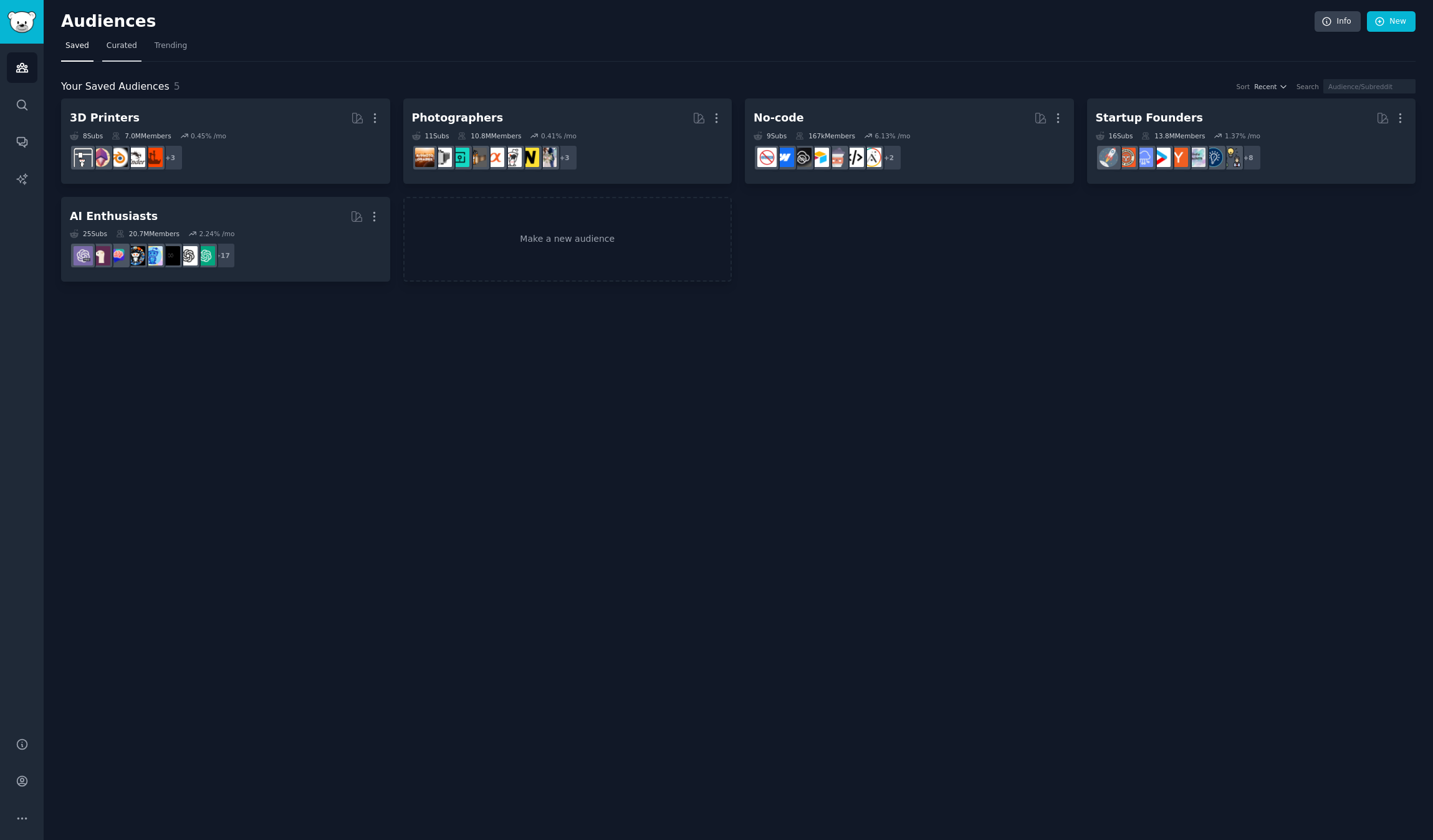
click at [121, 48] on span "Curated" at bounding box center [122, 46] width 31 height 11
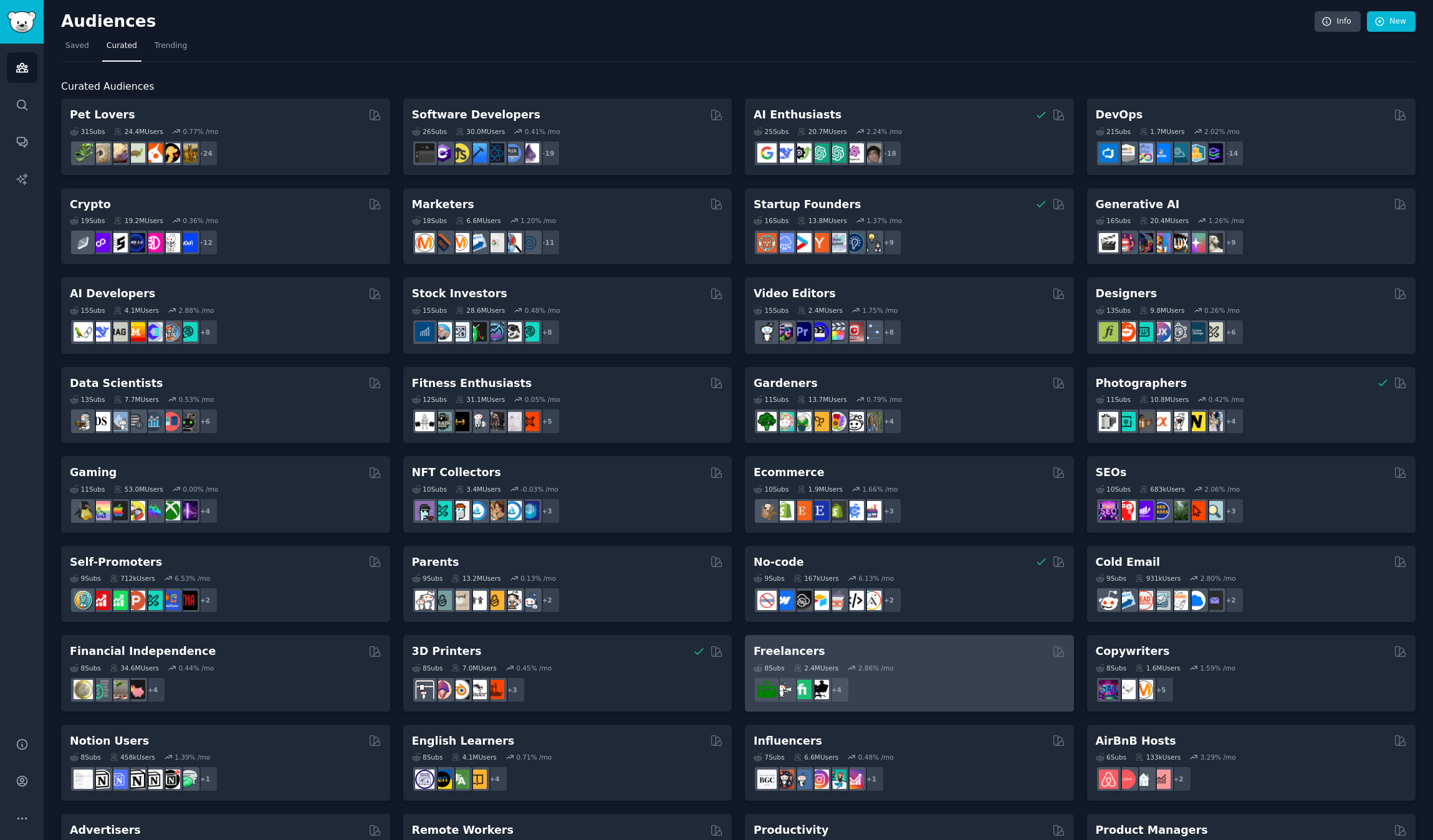
click at [937, 664] on div "8 Sub s 2.4M Users 2.86 % /mo" at bounding box center [909, 668] width 311 height 8
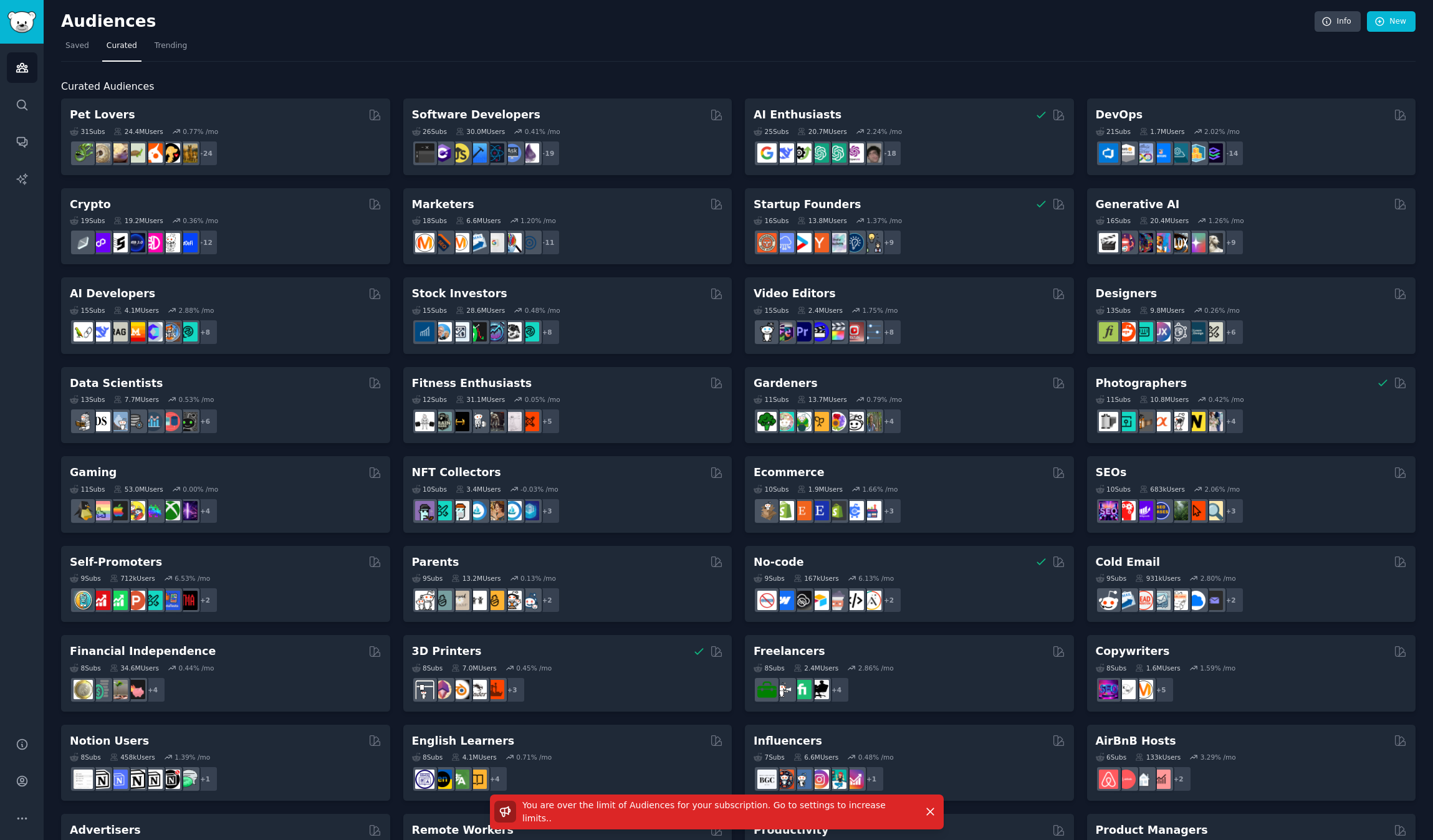
click at [307, 76] on div "Curated Audiences Pet Lovers 31 Sub s 24.4M Users 0.77 % /mo + 24 Software Deve…" at bounding box center [738, 521] width 1354 height 919
click at [932, 815] on icon "button" at bounding box center [930, 811] width 13 height 13
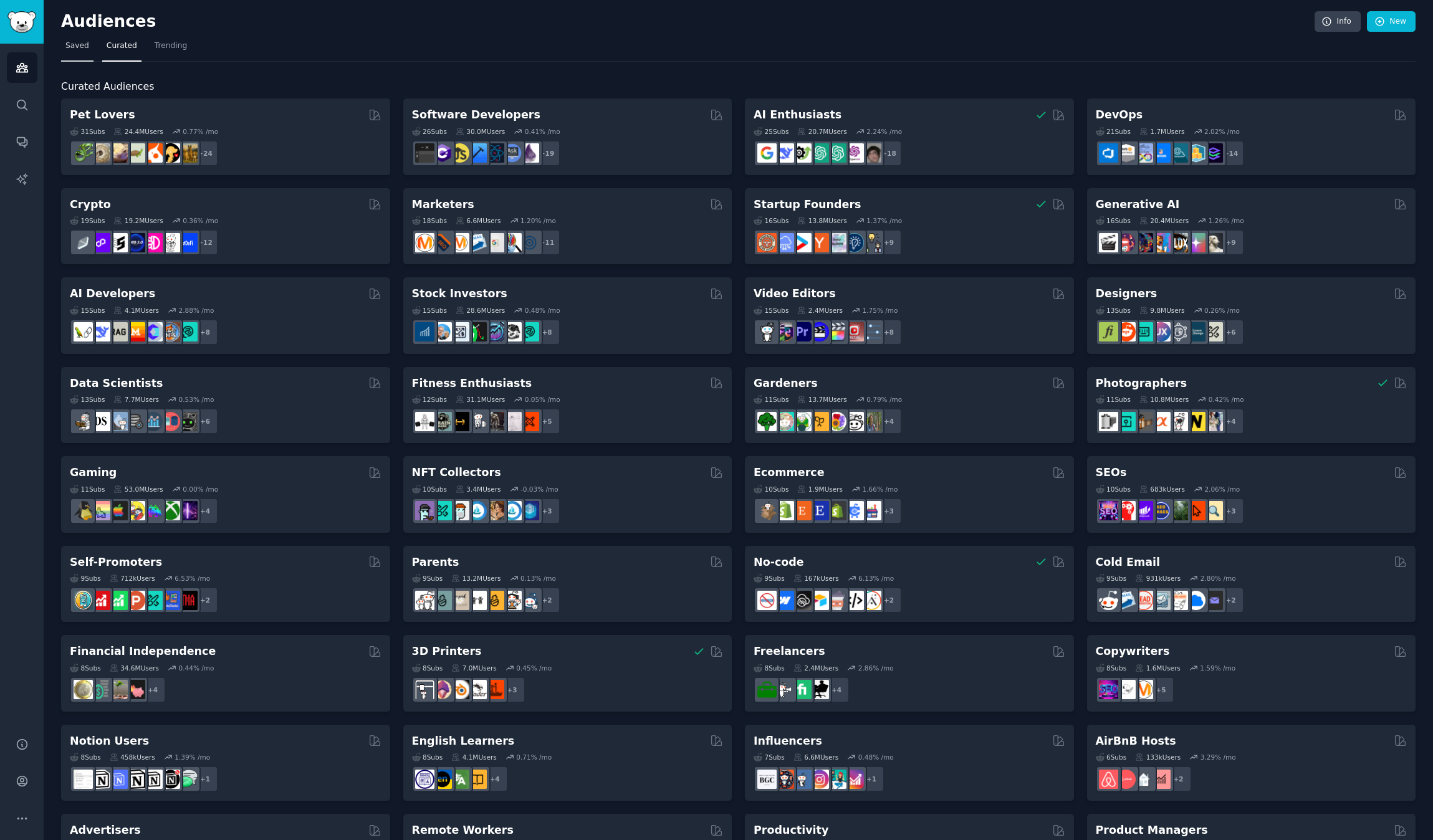
click at [81, 43] on span "Saved" at bounding box center [77, 46] width 24 height 11
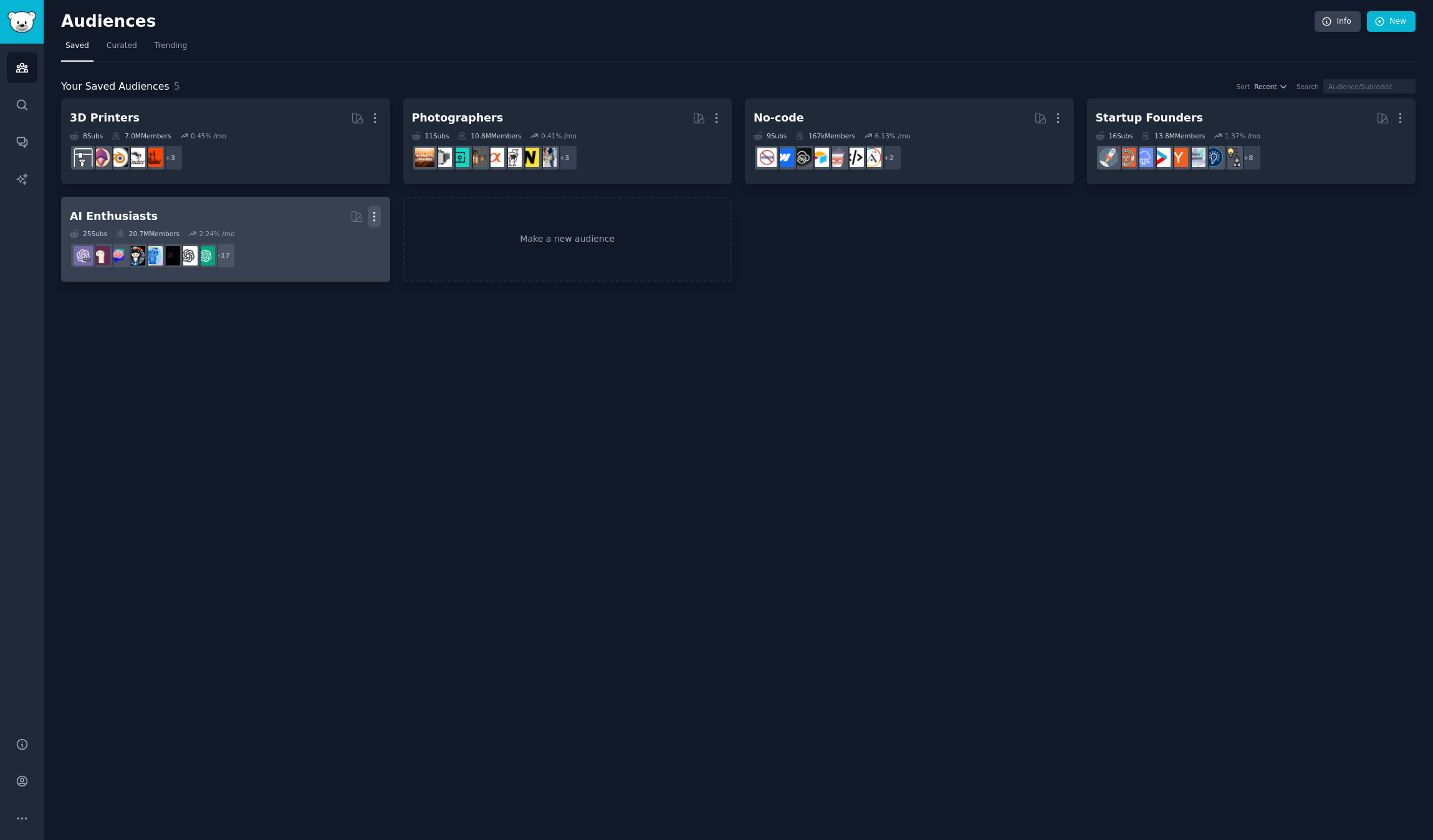
click at [378, 213] on icon "button" at bounding box center [373, 216] width 13 height 13
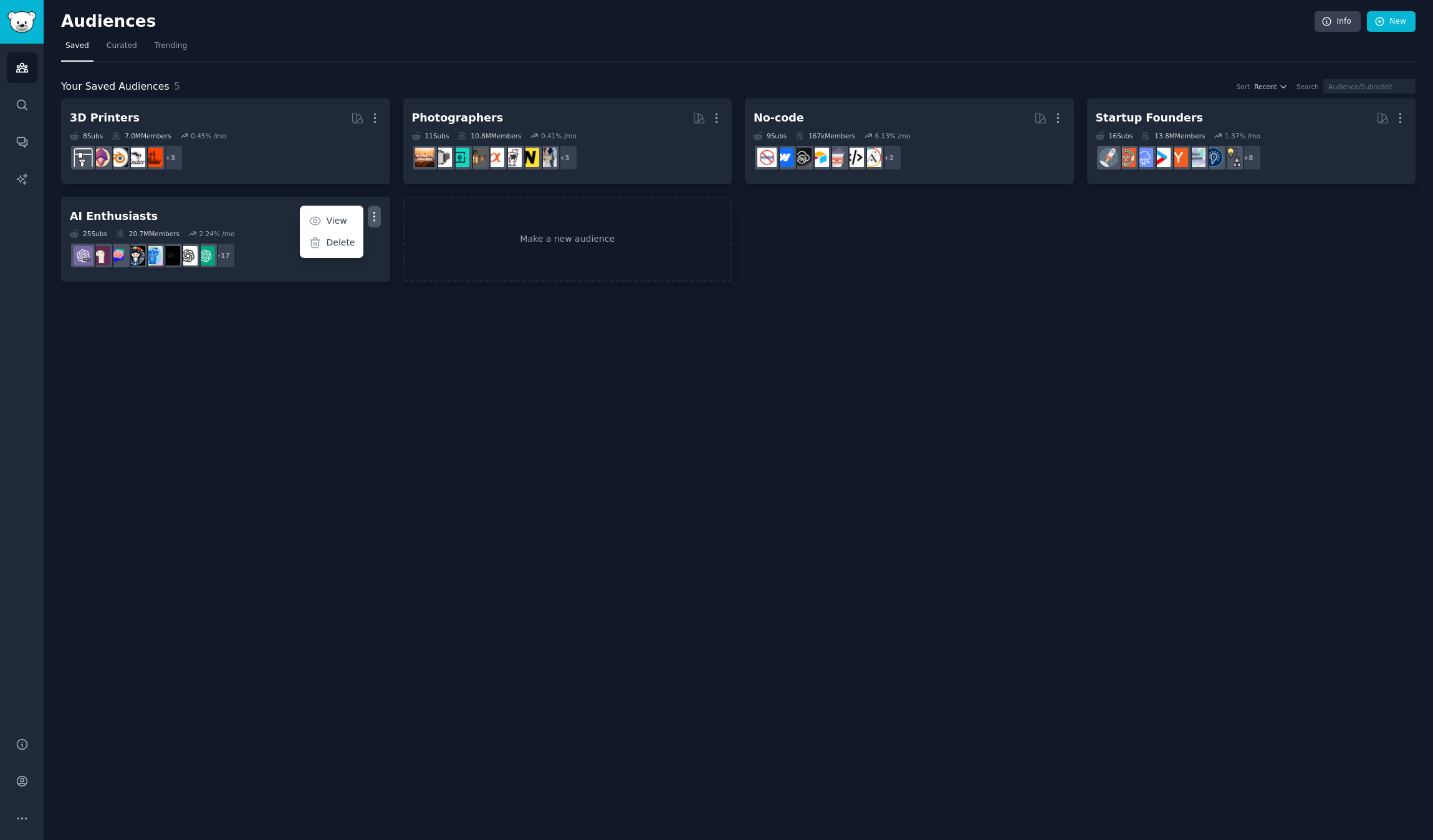
drag, startPoint x: 399, startPoint y: 354, endPoint x: 399, endPoint y: 225, distance: 129.0
click at [399, 354] on div "Audiences Info New Saved Curated Trending Your Saved Audiences 5 Sort Recent Se…" at bounding box center [738, 420] width 1390 height 840
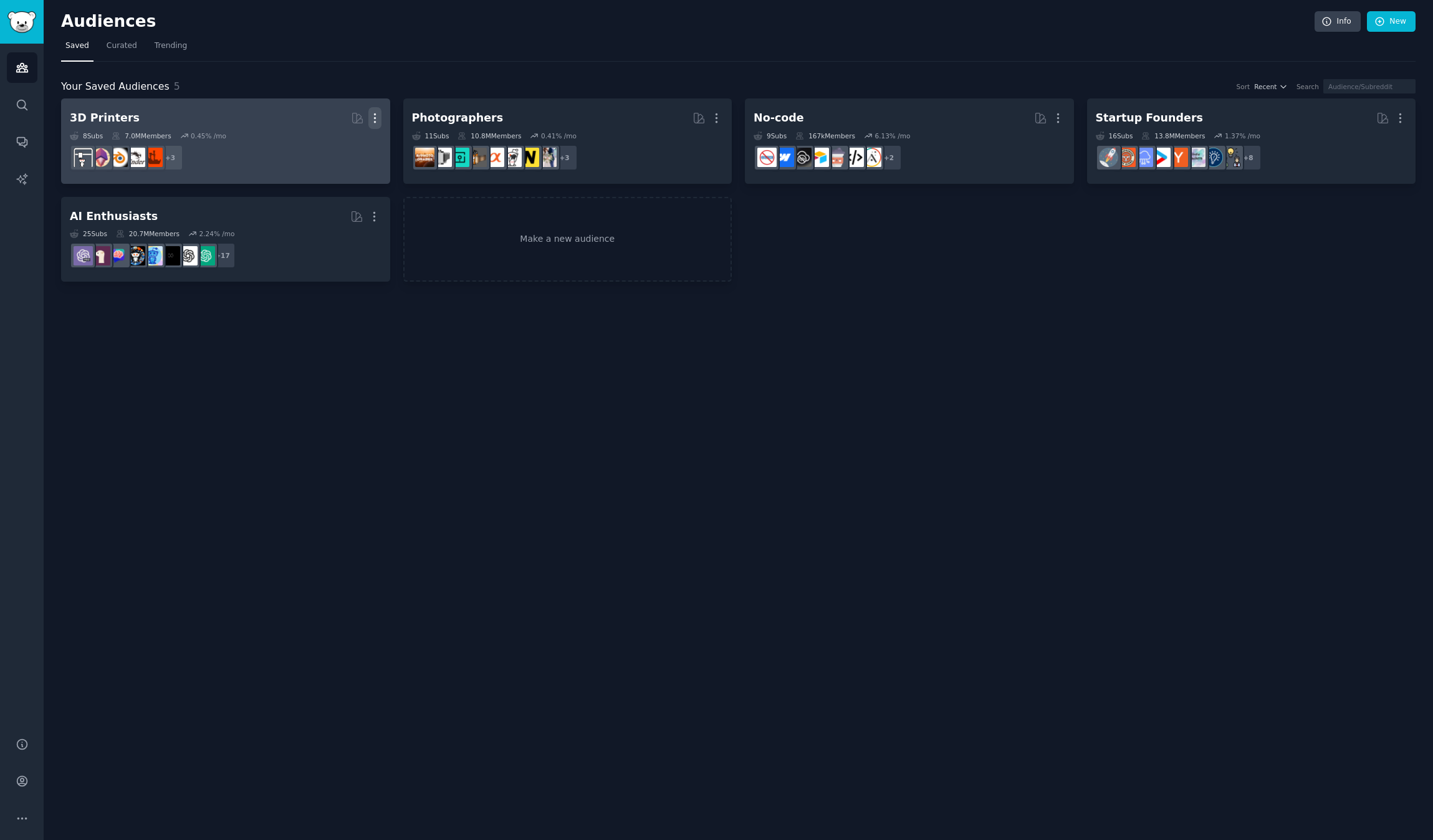
click at [375, 121] on icon "button" at bounding box center [374, 118] width 13 height 13
click at [342, 144] on p "Delete" at bounding box center [341, 143] width 29 height 13
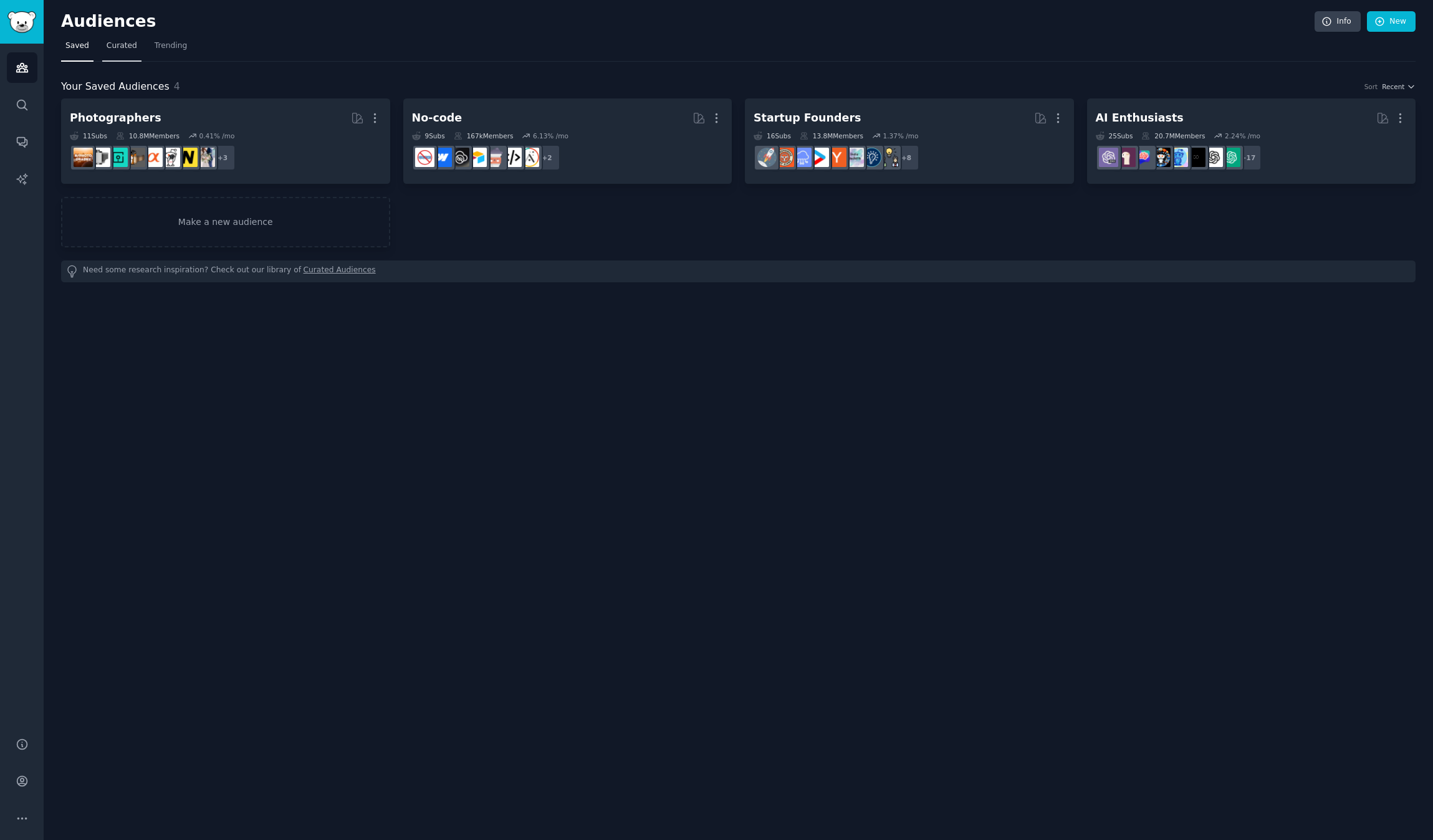
click at [122, 47] on span "Curated" at bounding box center [122, 46] width 31 height 11
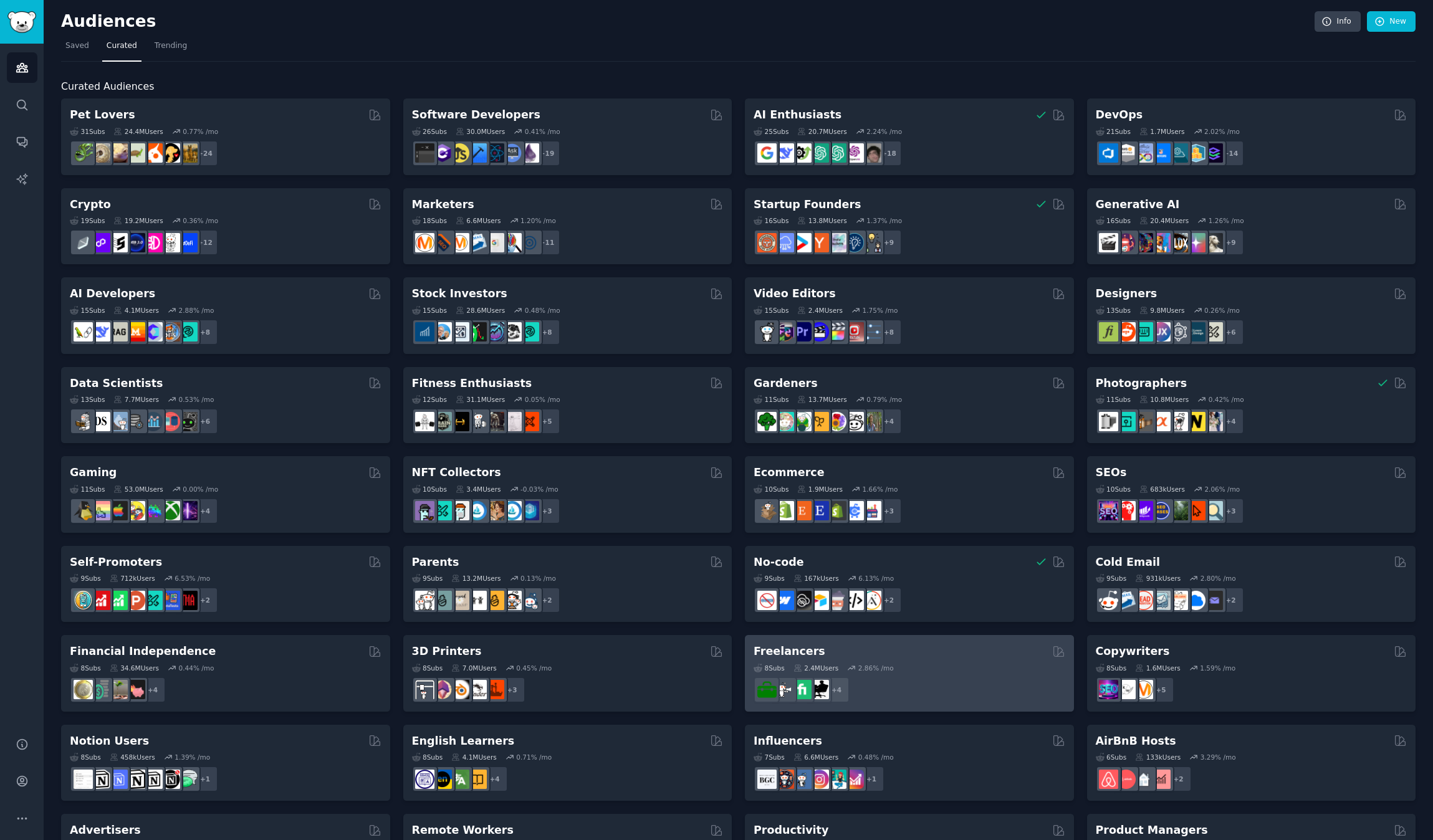
click at [805, 655] on h2 "Freelancers" at bounding box center [789, 652] width 71 height 15
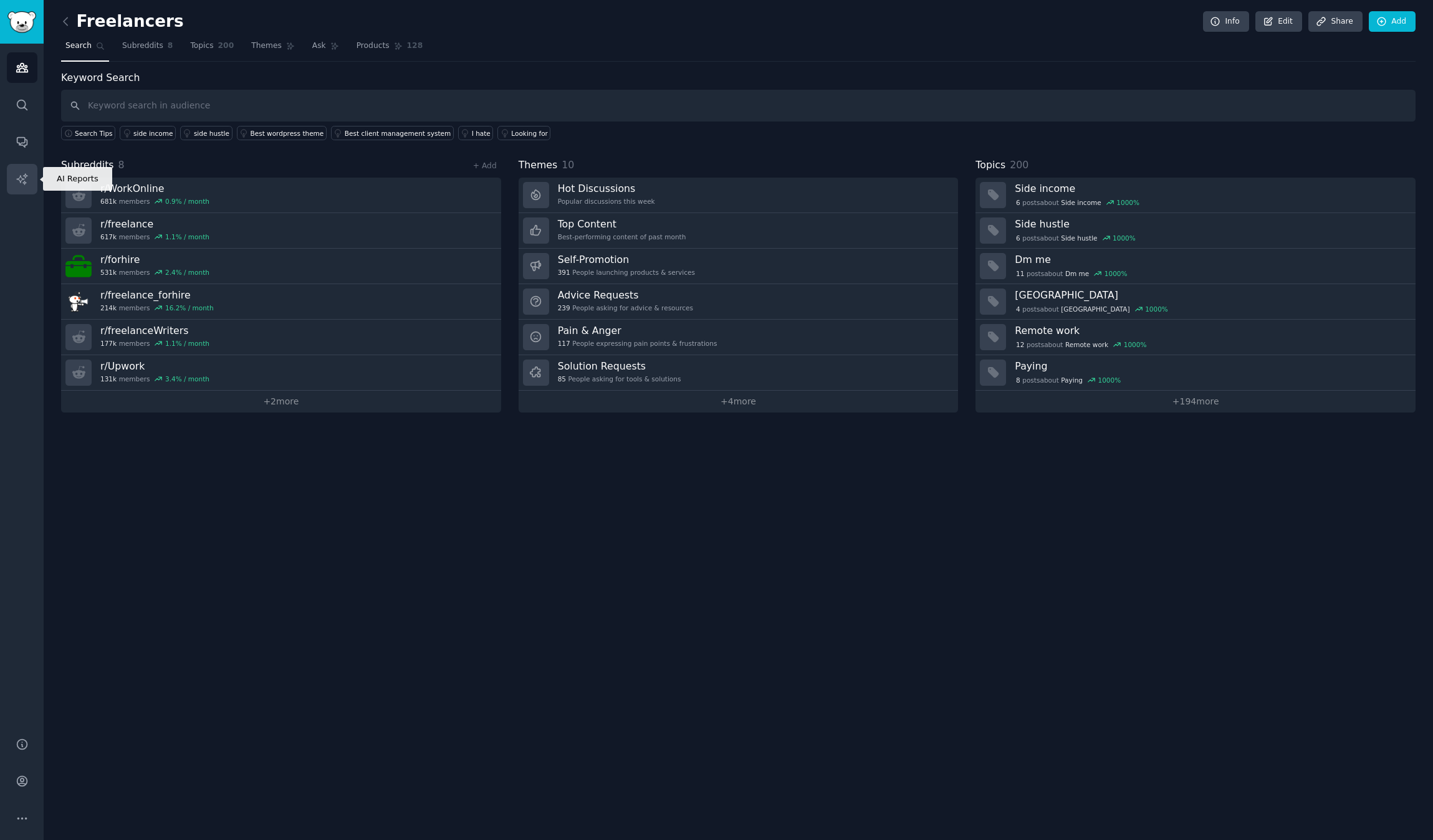
click at [25, 174] on icon "Sidebar" at bounding box center [21, 178] width 10 height 10
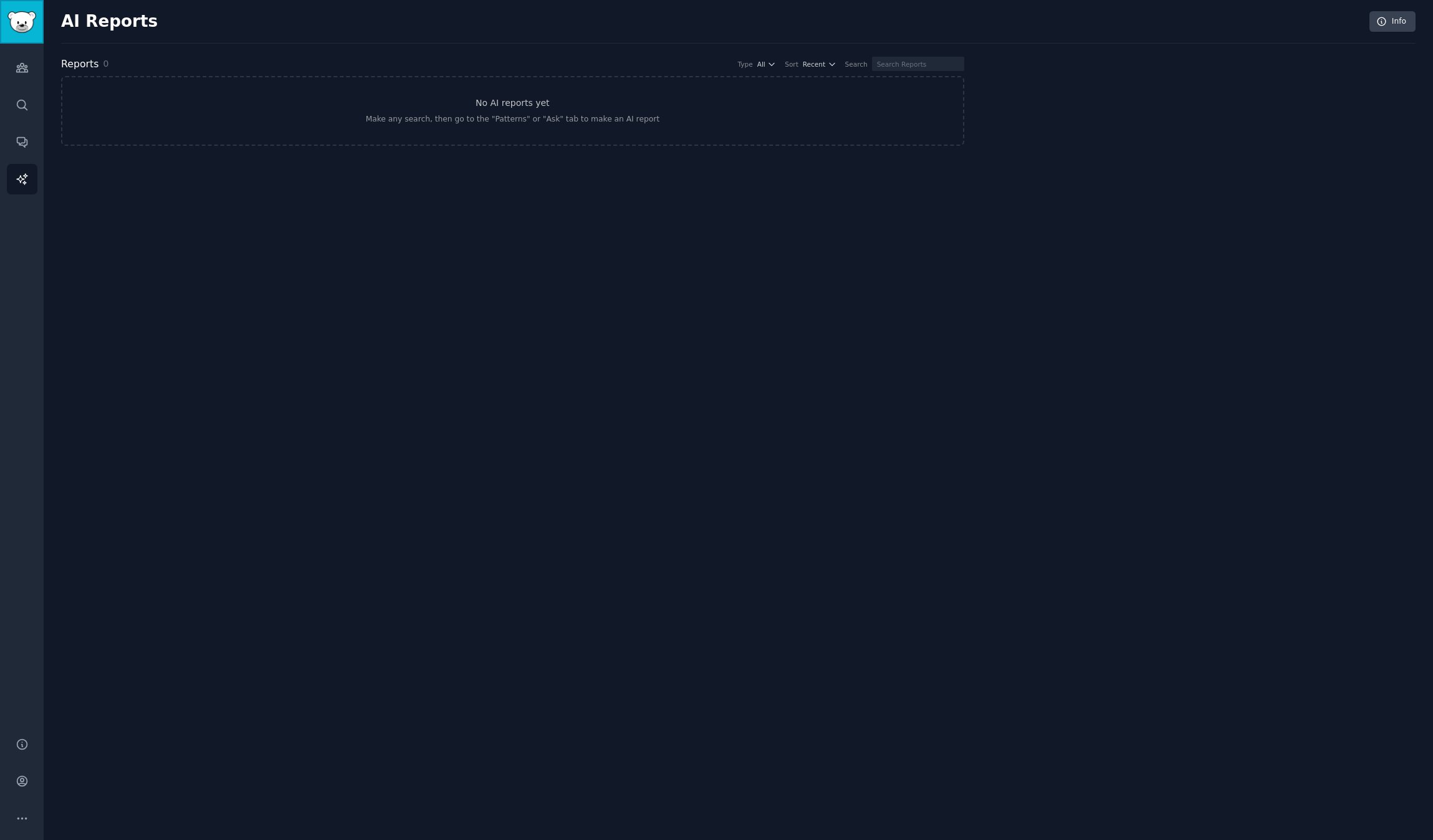
click at [18, 19] on img "Sidebar" at bounding box center [22, 22] width 29 height 22
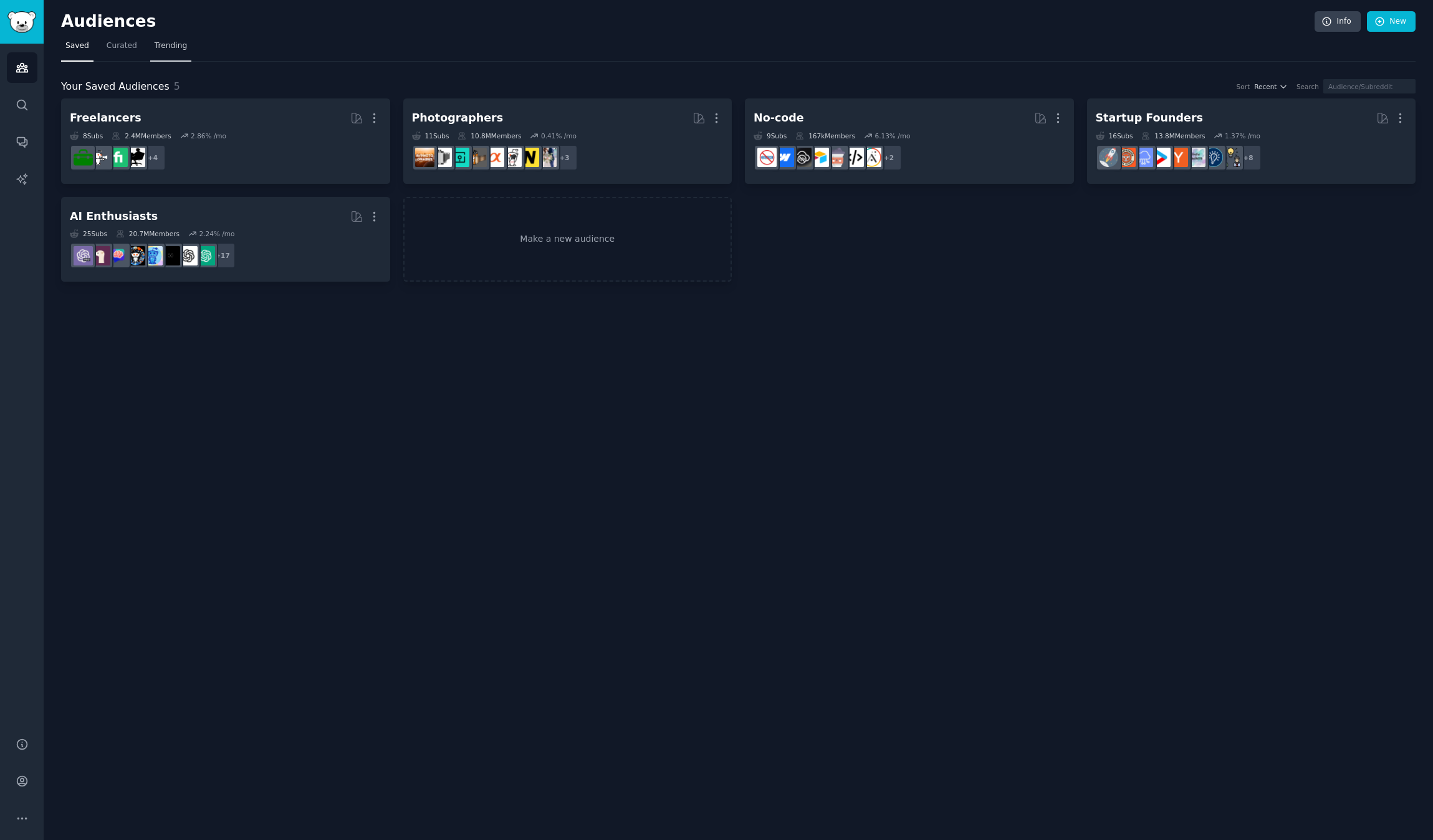
click at [158, 43] on span "Trending" at bounding box center [171, 46] width 32 height 11
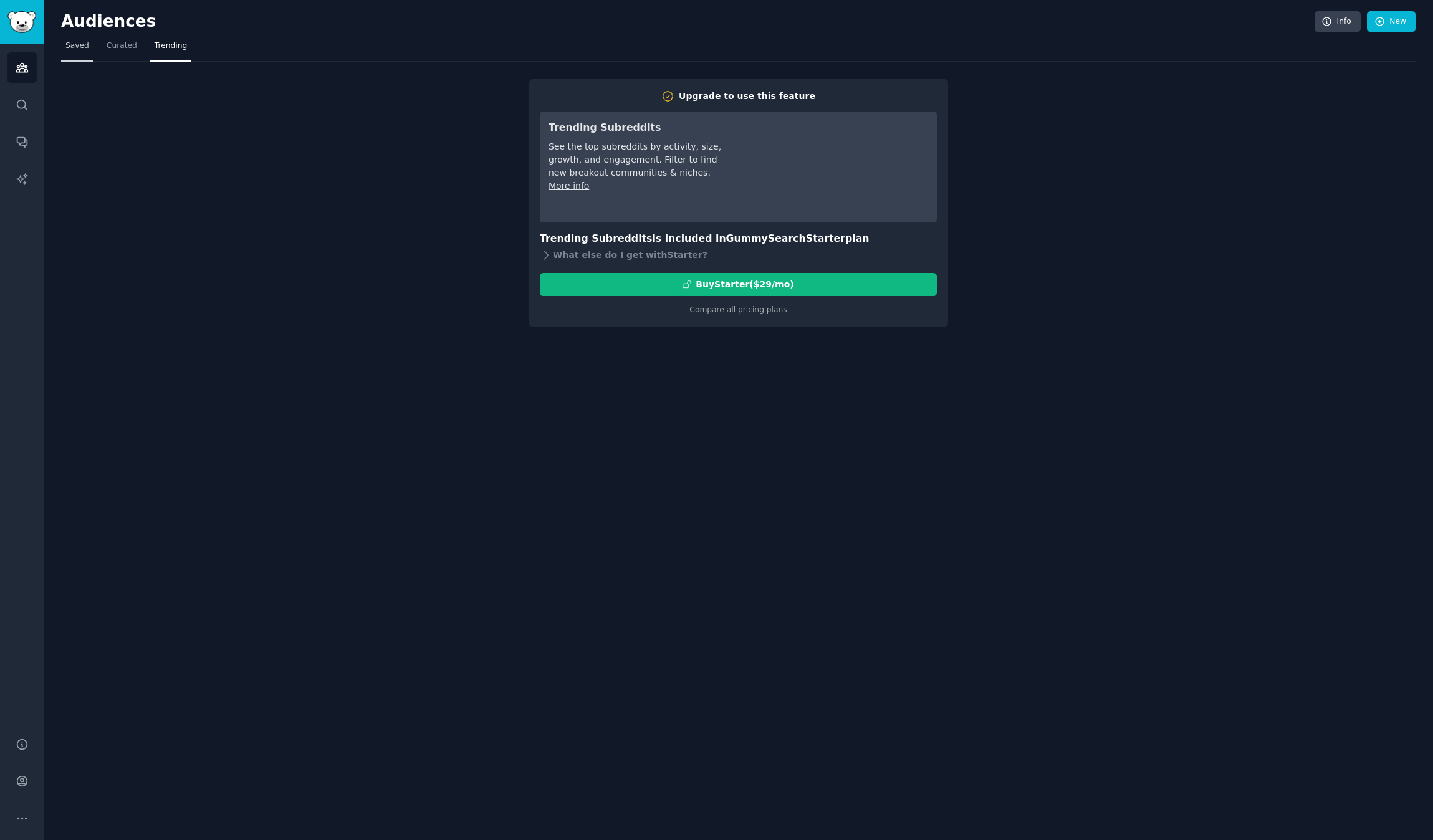
click at [73, 46] on span "Saved" at bounding box center [77, 46] width 24 height 11
